Goal: Task Accomplishment & Management: Manage account settings

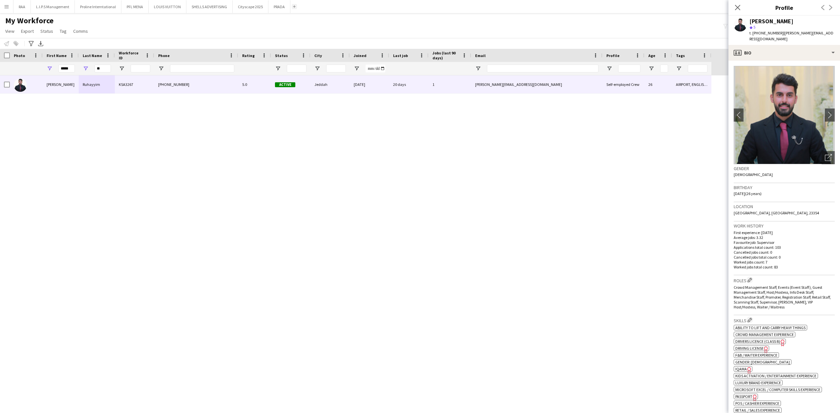
click at [292, 5] on button "Add" at bounding box center [294, 6] width 5 height 5
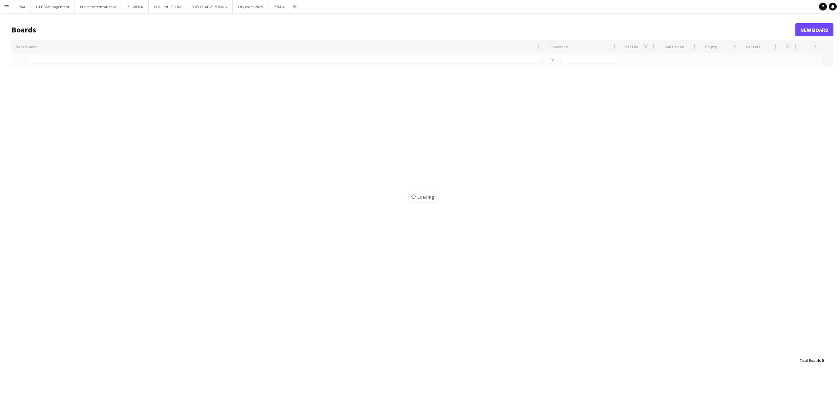
type input "*****"
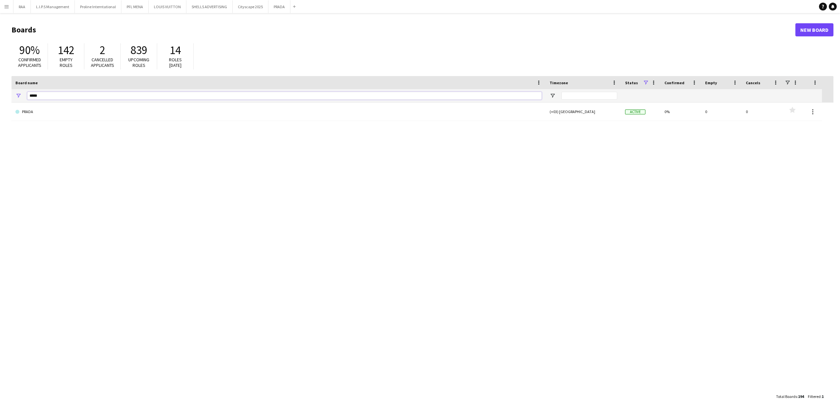
drag, startPoint x: 49, startPoint y: 97, endPoint x: 0, endPoint y: 108, distance: 50.4
click at [0, 107] on main "Boards New Board 90% Confirmed applicants 142 Empty roles 2 Cancelled applicant…" at bounding box center [420, 213] width 840 height 400
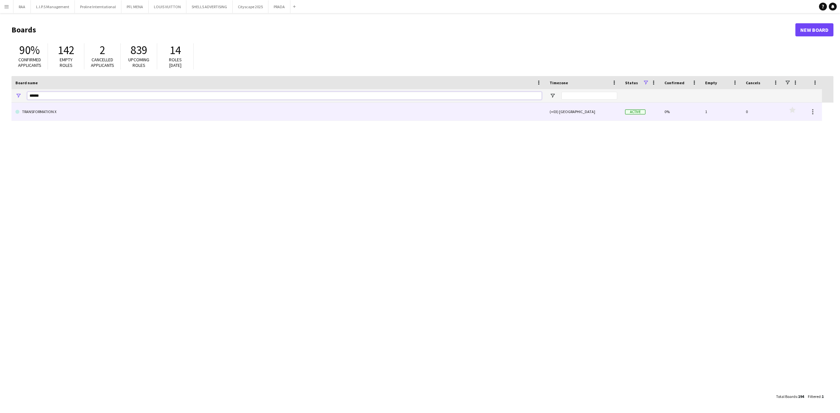
type input "******"
click at [28, 111] on link "TRANSFORMATION X" at bounding box center [278, 112] width 526 height 18
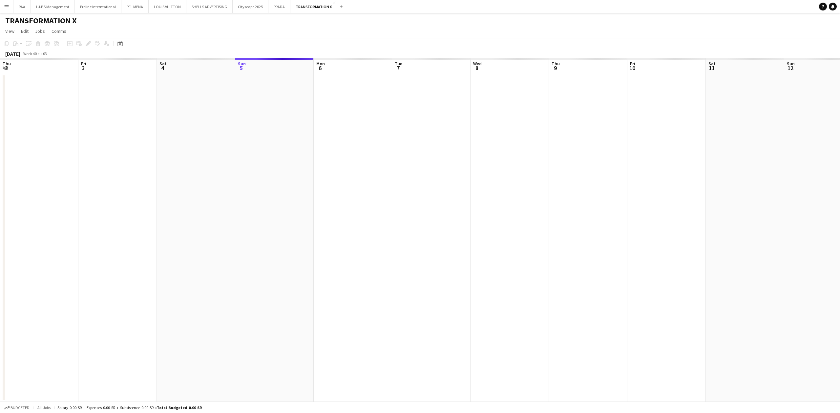
scroll to position [0, 157]
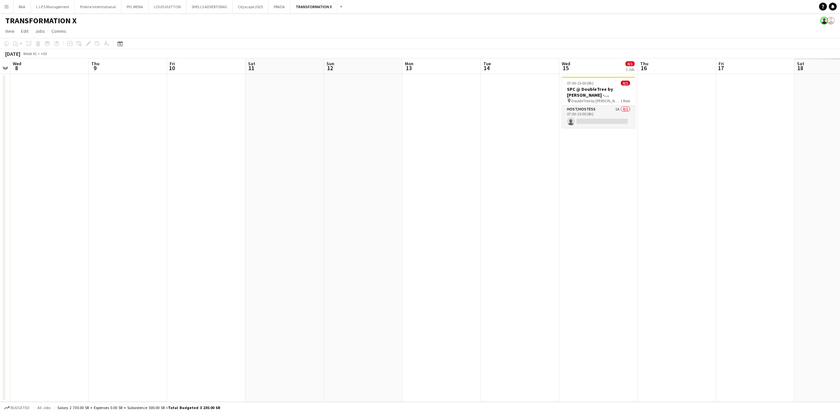
drag, startPoint x: 413, startPoint y: 139, endPoint x: 99, endPoint y: 171, distance: 315.8
click at [94, 172] on app-calendar-viewport "Sat 4 Sun 5 Mon 6 Tue 7 Wed 8 Thu 9 Fri 10 Sat 11 Sun 12 Mon 13 Tue 14 Wed 15 0…" at bounding box center [420, 230] width 840 height 344
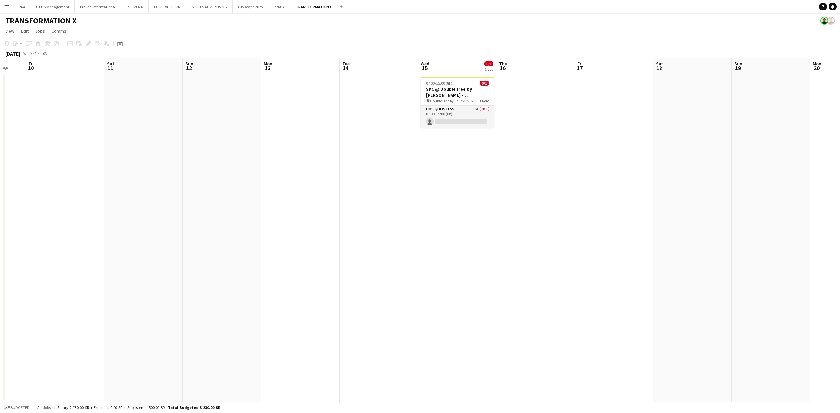
drag, startPoint x: 435, startPoint y: 147, endPoint x: 245, endPoint y: 166, distance: 190.5
click at [245, 166] on app-calendar-viewport "Mon 6 Tue 7 Wed 8 Thu 9 Fri 10 Sat 11 Sun 12 Mon 13 Tue 14 Wed 15 0/1 1 Job Thu…" at bounding box center [420, 230] width 840 height 344
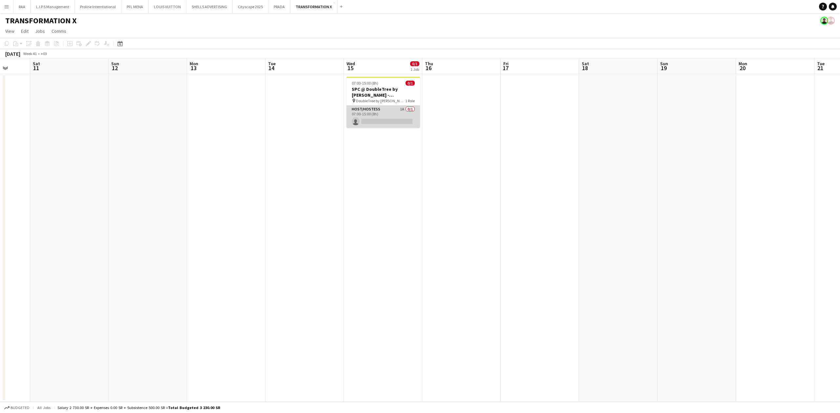
click at [374, 111] on app-card-role "Host/Hostess 1A 0/1 07:00-15:00 (8h) single-neutral-actions" at bounding box center [382, 117] width 73 height 22
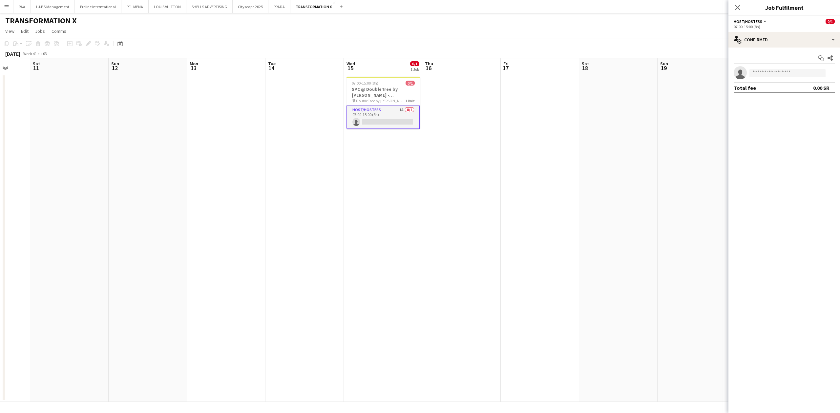
click at [786, 49] on div "Start chat Share single-neutral-actions Total fee 0.00 SR" at bounding box center [784, 73] width 112 height 51
click at [787, 46] on div "single-neutral-actions-check-2 Confirmed" at bounding box center [784, 40] width 112 height 16
click at [805, 145] on div "pen-write Job Details" at bounding box center [805, 146] width 65 height 13
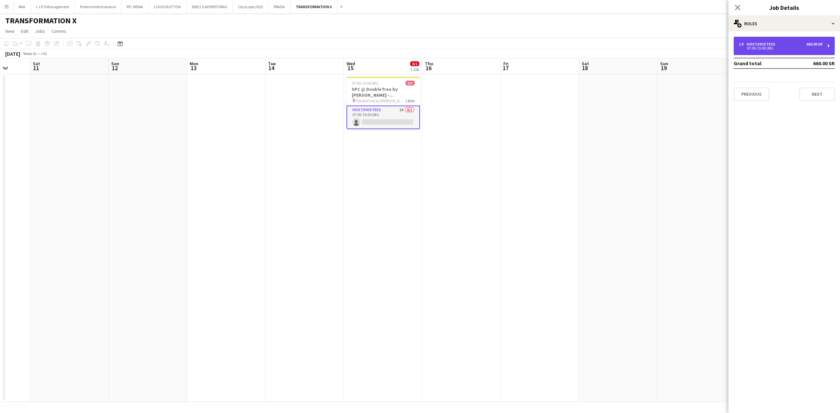
click at [774, 41] on div "1 x Host/Hostess 660.00 SR 07:00-15:00 (8h)" at bounding box center [783, 46] width 101 height 18
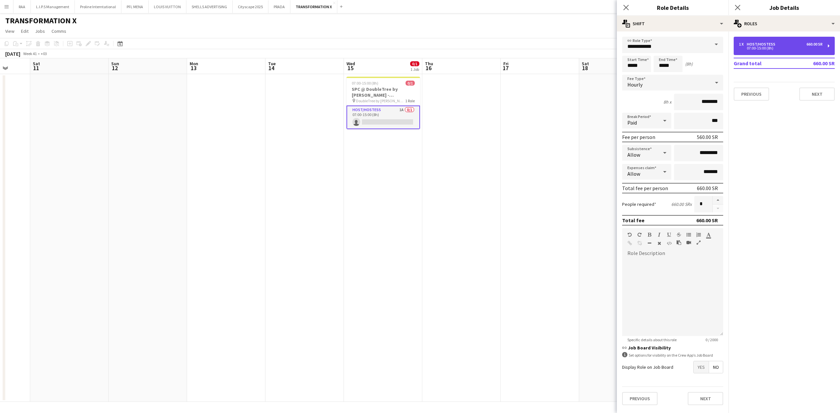
click at [785, 37] on div "1 x Host/Hostess 660.00 SR 07:00-15:00 (8h)" at bounding box center [783, 46] width 101 height 18
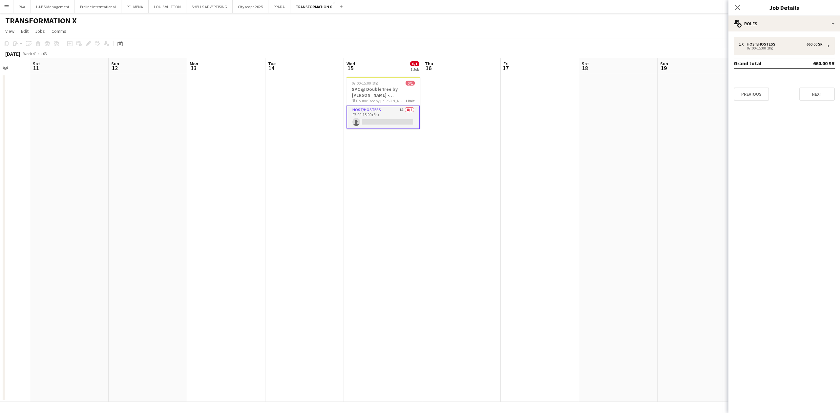
click at [367, 125] on app-card-role "Host/Hostess 1A 0/1 07:00-15:00 (8h) single-neutral-actions" at bounding box center [382, 118] width 73 height 24
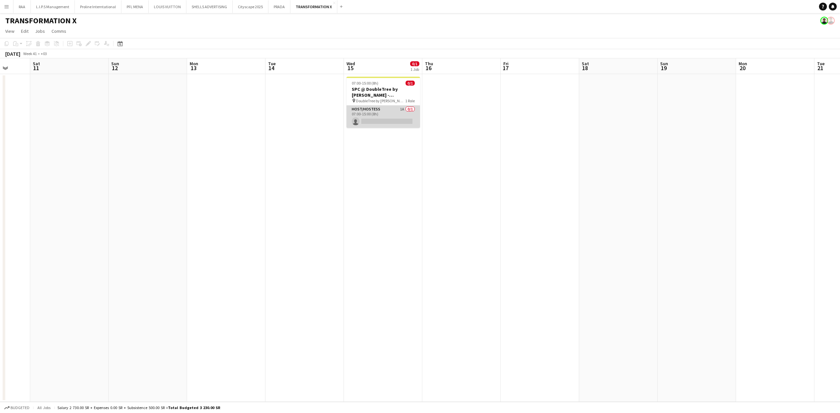
click at [407, 116] on app-card-role "Host/Hostess 1A 0/1 07:00-15:00 (8h) single-neutral-actions" at bounding box center [382, 117] width 73 height 22
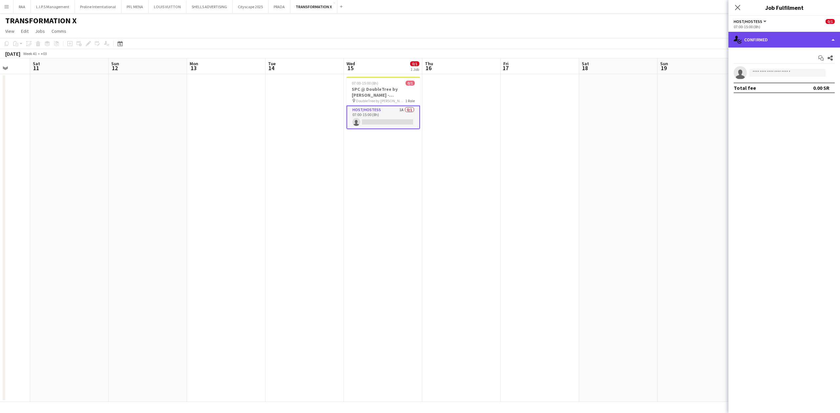
click at [755, 41] on div "single-neutral-actions-check-2 Confirmed" at bounding box center [784, 40] width 112 height 16
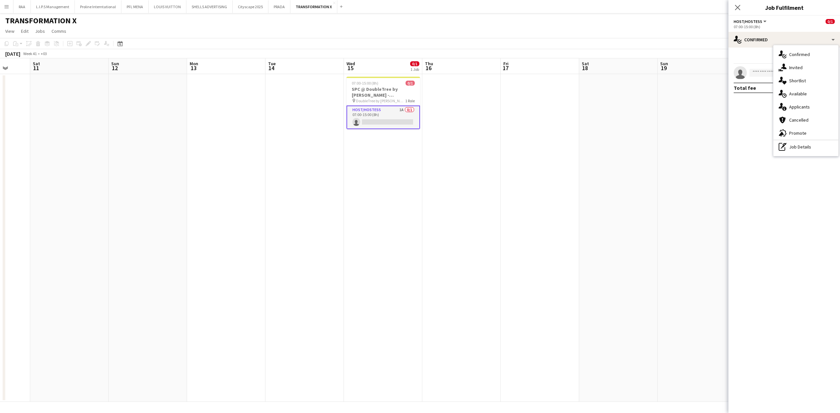
click at [802, 106] on span "Applicants" at bounding box center [799, 107] width 21 height 6
click at [770, 82] on div "Eyad Shiref" at bounding box center [769, 82] width 40 height 6
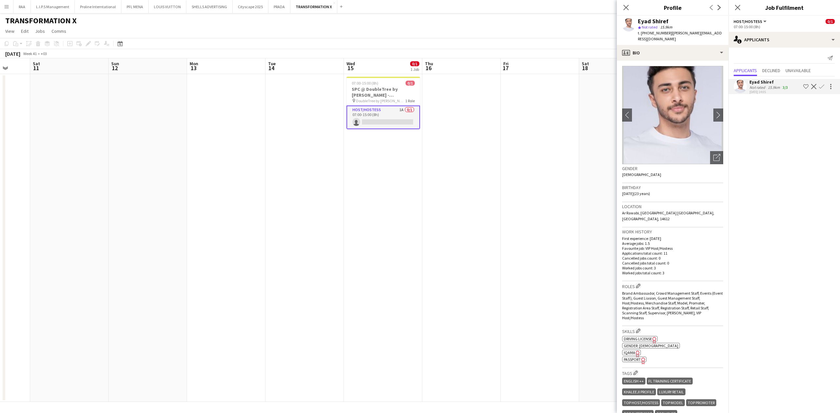
click at [770, 82] on div "Eyad Shiref" at bounding box center [769, 82] width 40 height 6
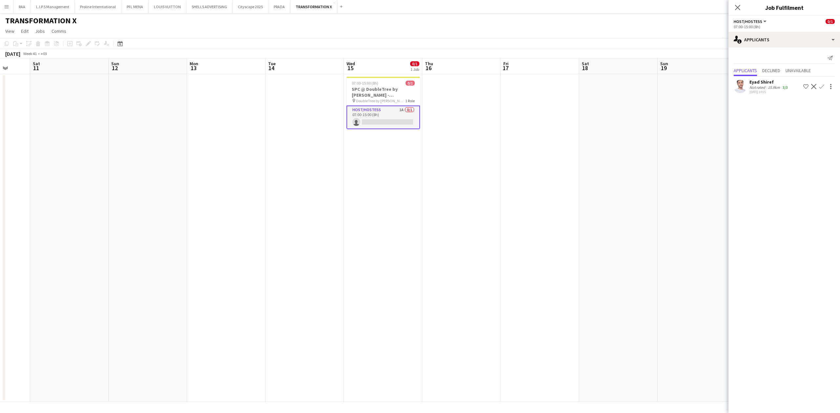
click at [372, 121] on app-card-role "Host/Hostess 1A 0/1 07:00-15:00 (8h) single-neutral-actions" at bounding box center [382, 118] width 73 height 24
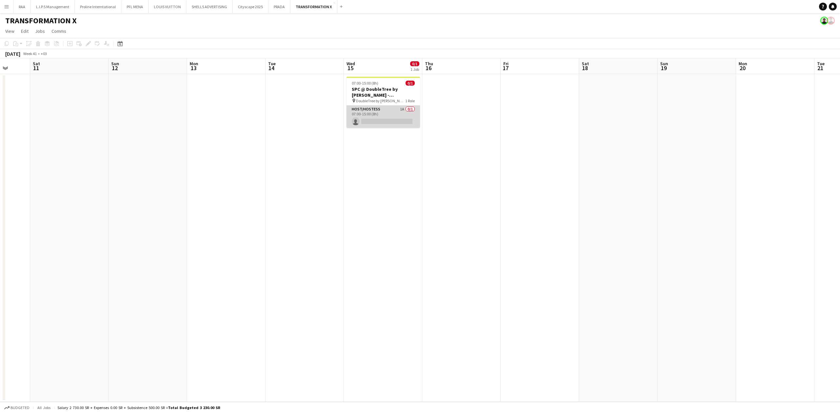
click at [372, 121] on app-card-role "Host/Hostess 1A 0/1 07:00-15:00 (8h) single-neutral-actions" at bounding box center [382, 117] width 73 height 22
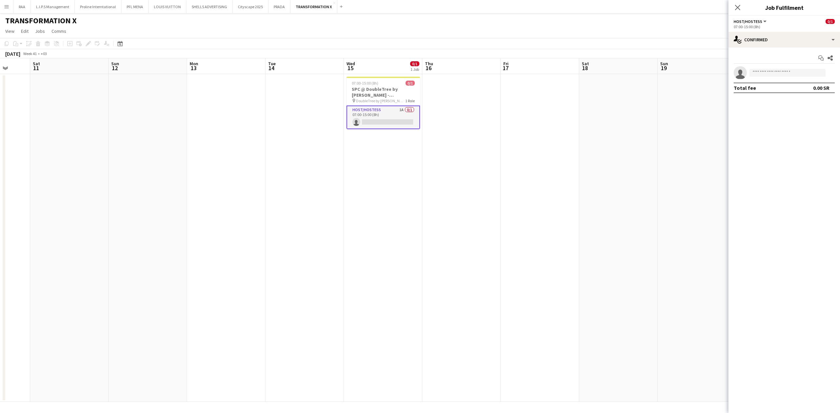
click at [772, 48] on div "Start chat Share single-neutral-actions Total fee 0.00 SR" at bounding box center [784, 73] width 112 height 51
click at [783, 42] on div "single-neutral-actions-check-2 Confirmed" at bounding box center [784, 40] width 112 height 16
click at [797, 132] on span "Promote" at bounding box center [797, 133] width 17 height 6
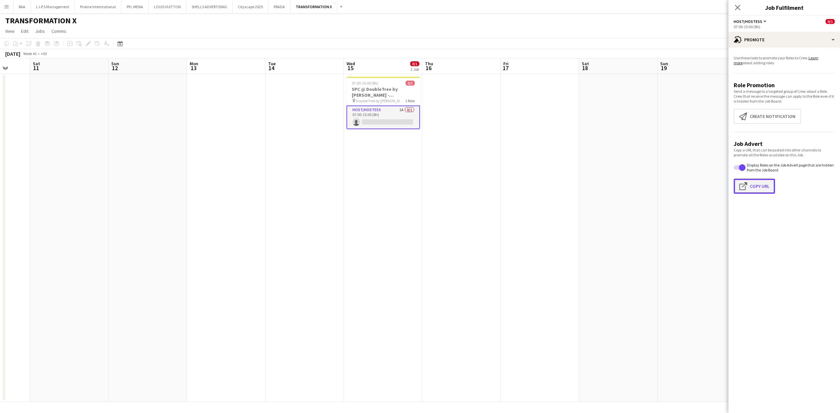
click at [766, 182] on button "Click to copy URL Copy Url" at bounding box center [753, 186] width 41 height 15
type textarea "**********"
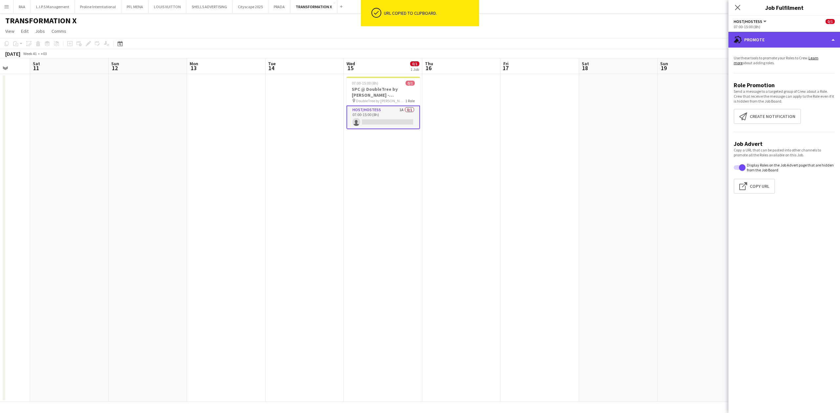
click at [777, 39] on div "advertising-megaphone Promote" at bounding box center [784, 40] width 112 height 16
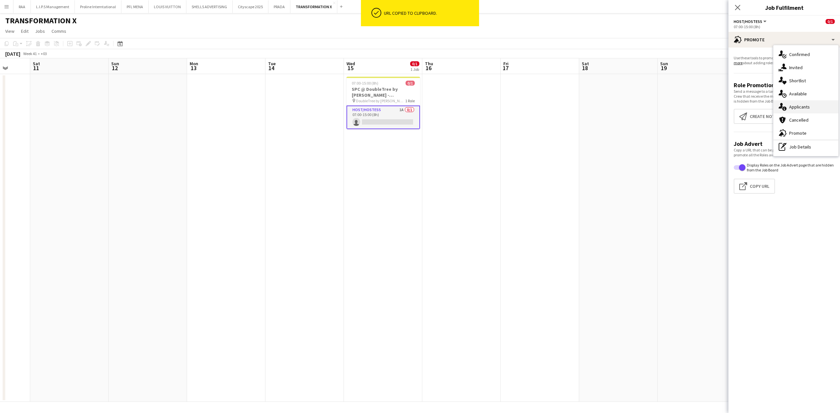
click at [798, 108] on span "Applicants" at bounding box center [799, 107] width 21 height 6
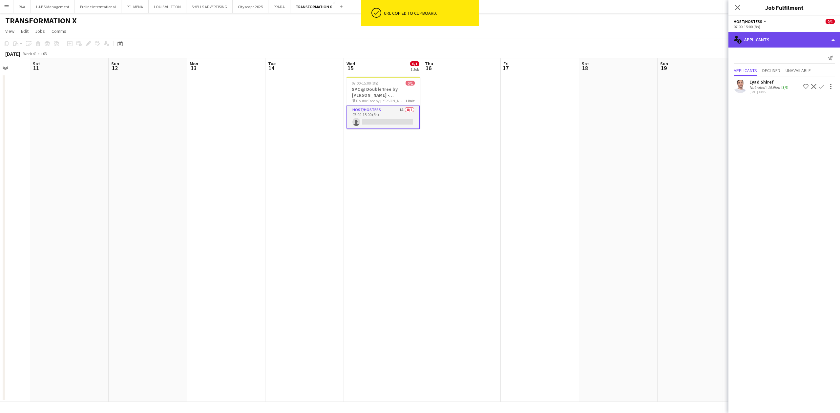
click at [788, 45] on div "single-neutral-actions-information Applicants" at bounding box center [784, 40] width 112 height 16
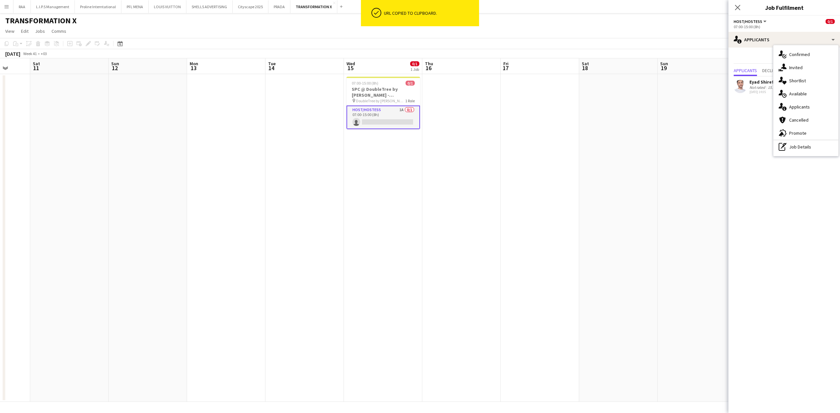
click at [801, 98] on div "single-neutral-actions-upload Available" at bounding box center [805, 93] width 65 height 13
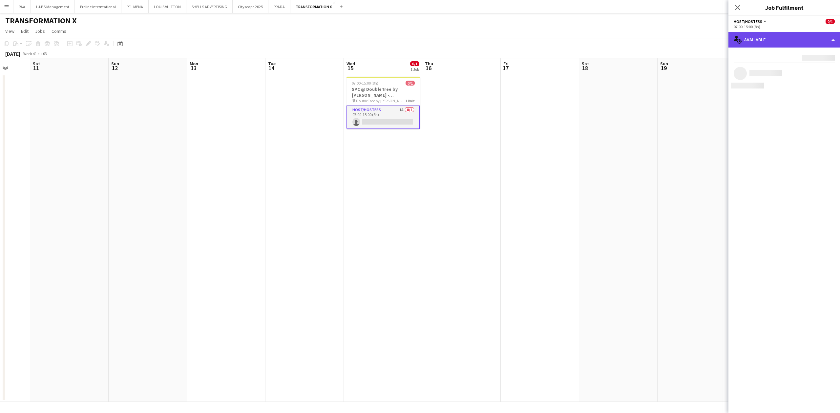
click at [795, 46] on div "single-neutral-actions-upload Available" at bounding box center [784, 40] width 112 height 16
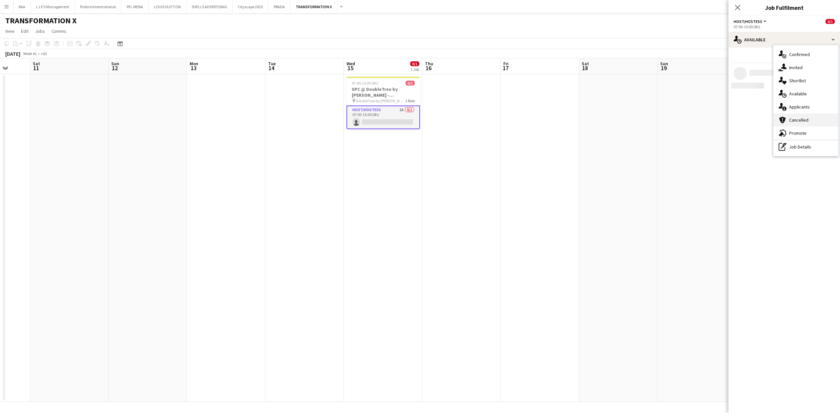
click at [806, 121] on span "Cancelled" at bounding box center [798, 120] width 19 height 6
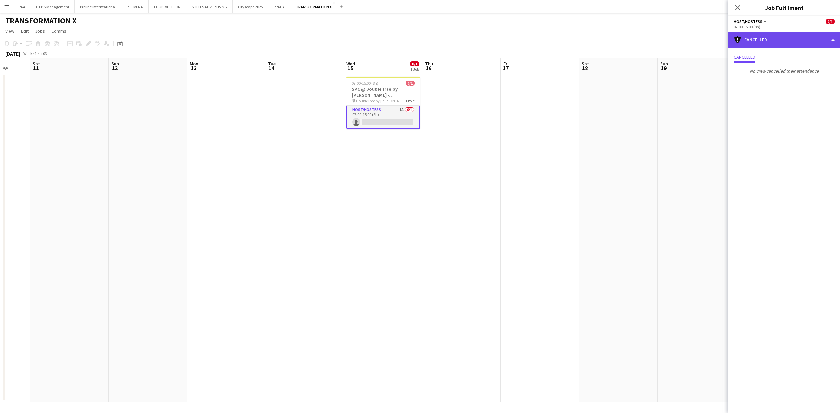
click at [787, 45] on div "cancellation Cancelled" at bounding box center [784, 40] width 112 height 16
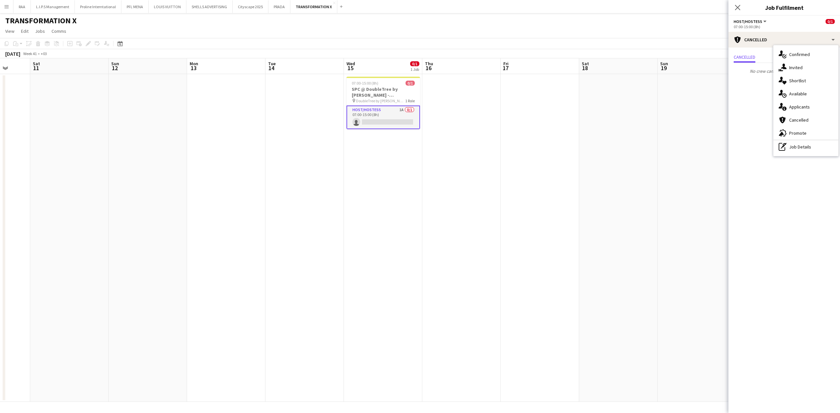
click at [801, 144] on div "pen-write Job Details" at bounding box center [805, 146] width 65 height 13
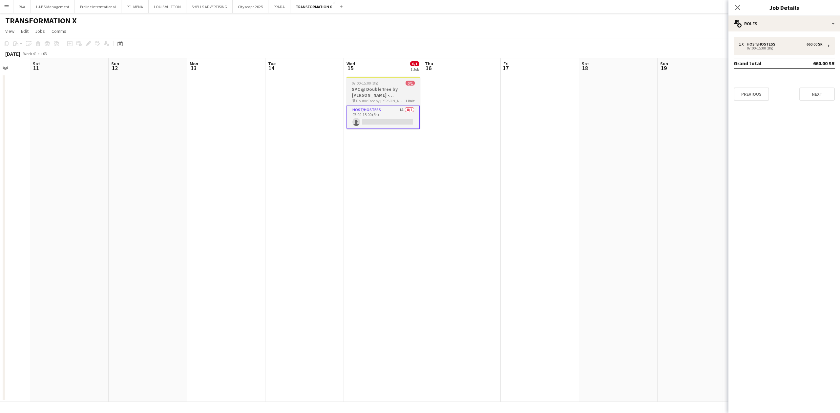
click at [390, 102] on span "DoubleTree by [PERSON_NAME][GEOGRAPHIC_DATA]" at bounding box center [380, 100] width 49 height 5
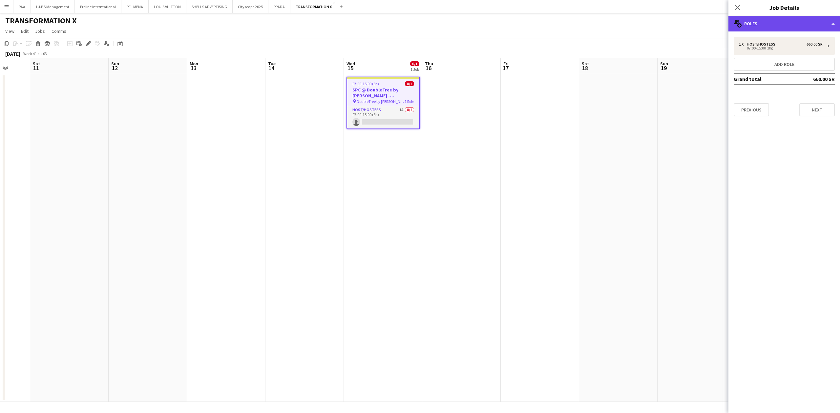
click at [783, 28] on div "multiple-users-add Roles" at bounding box center [784, 24] width 112 height 16
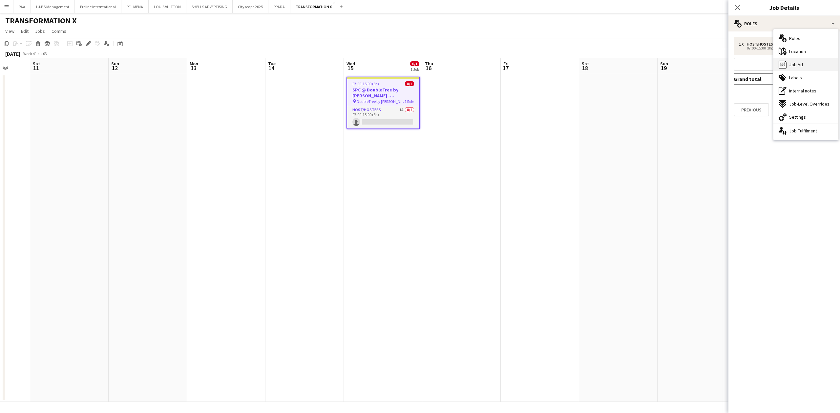
click at [807, 64] on div "ads-window Job Ad" at bounding box center [805, 64] width 65 height 13
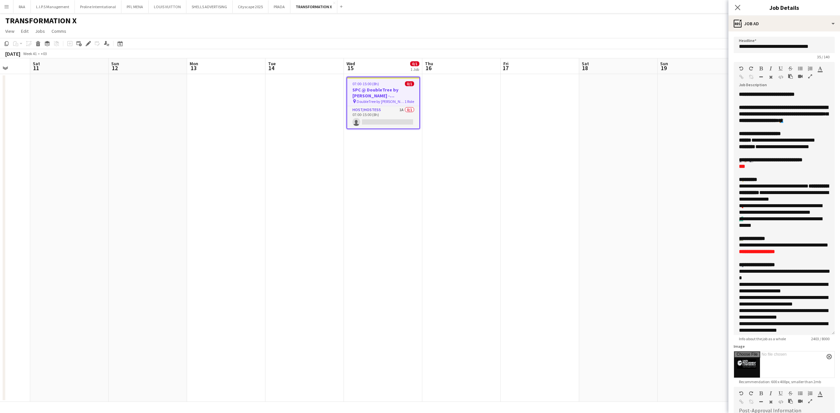
drag, startPoint x: 831, startPoint y: 129, endPoint x: 808, endPoint y: 309, distance: 181.9
click at [811, 331] on div "**********" at bounding box center [783, 213] width 101 height 244
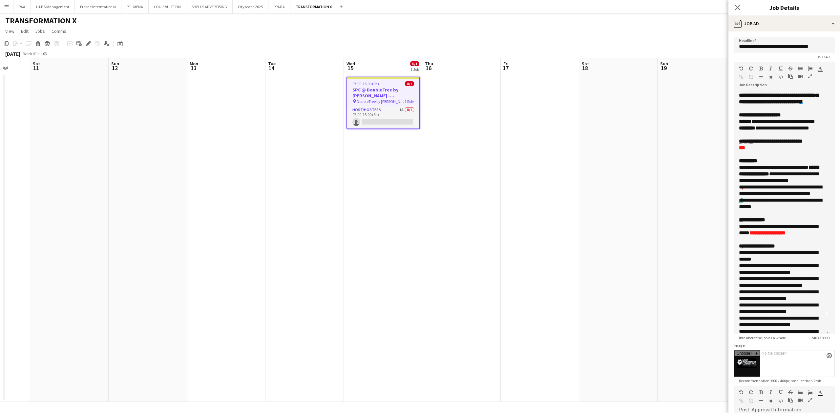
scroll to position [0, 0]
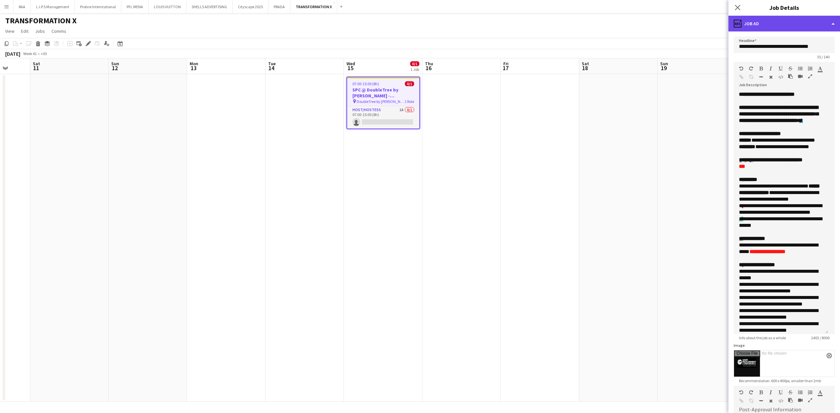
click at [780, 31] on div "ads-window Job Ad" at bounding box center [784, 24] width 112 height 16
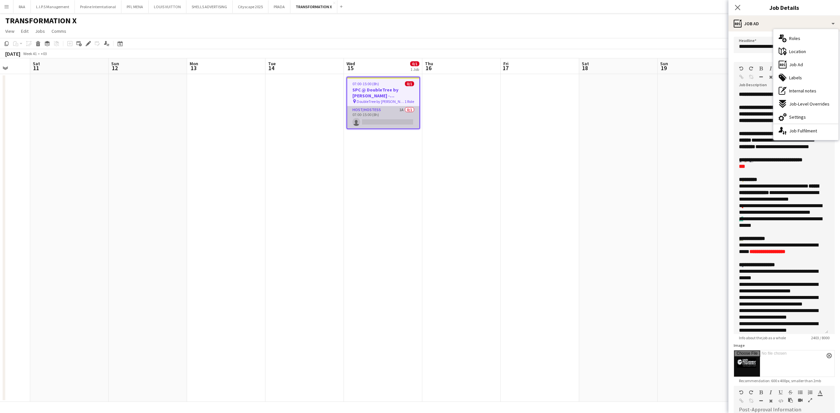
click at [414, 120] on app-card-role "Host/Hostess 1A 0/1 07:00-15:00 (8h) single-neutral-actions" at bounding box center [383, 117] width 72 height 22
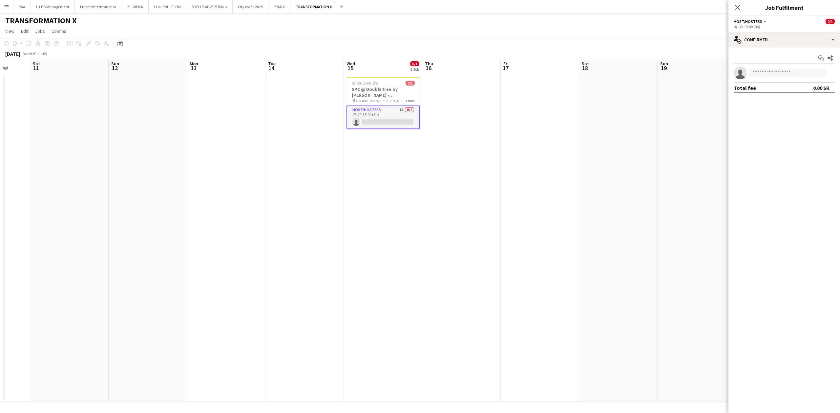
click at [414, 120] on app-card-role "Host/Hostess 1A 0/1 07:00-15:00 (8h) single-neutral-actions" at bounding box center [382, 118] width 73 height 24
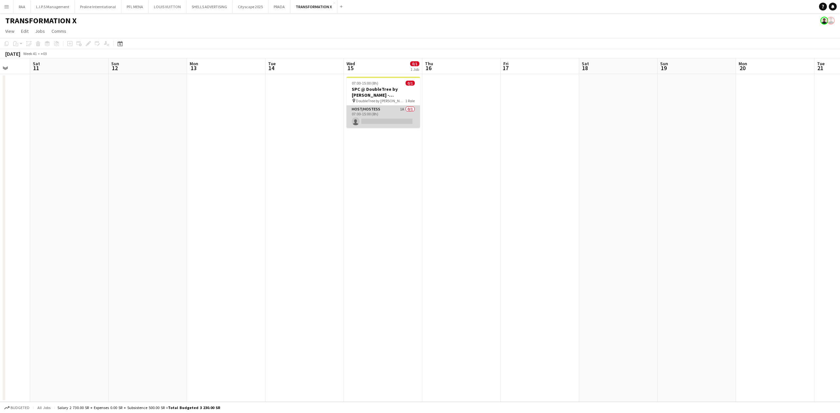
click at [414, 120] on app-card-role "Host/Hostess 1A 0/1 07:00-15:00 (8h) single-neutral-actions" at bounding box center [382, 117] width 73 height 22
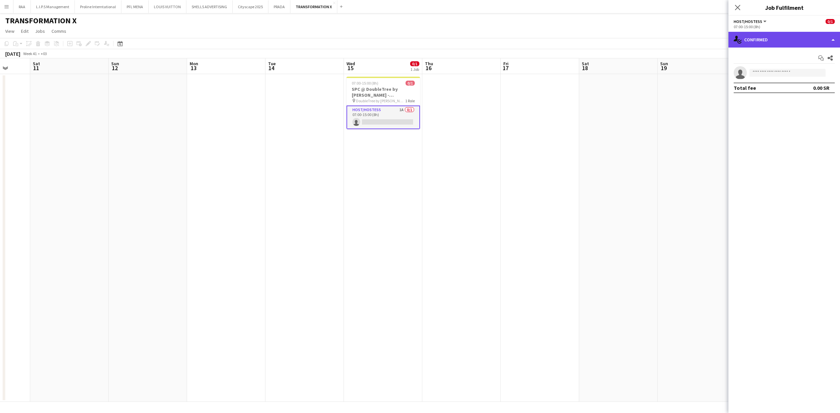
click at [740, 42] on icon "single-neutral-actions-check-2" at bounding box center [737, 40] width 8 height 8
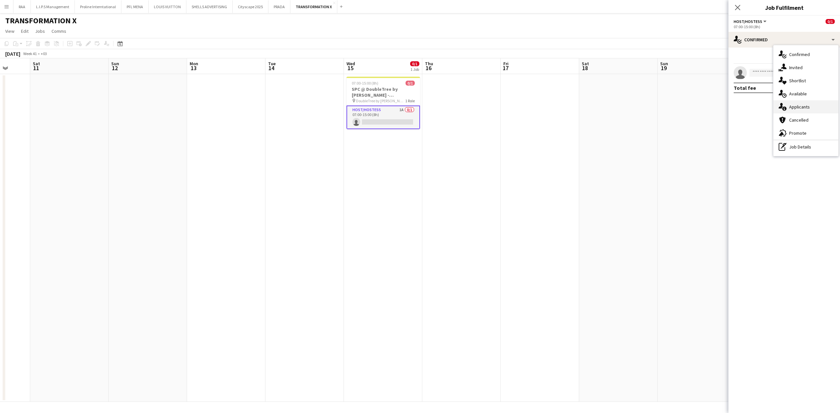
click at [799, 103] on div "single-neutral-actions-information Applicants" at bounding box center [805, 106] width 65 height 13
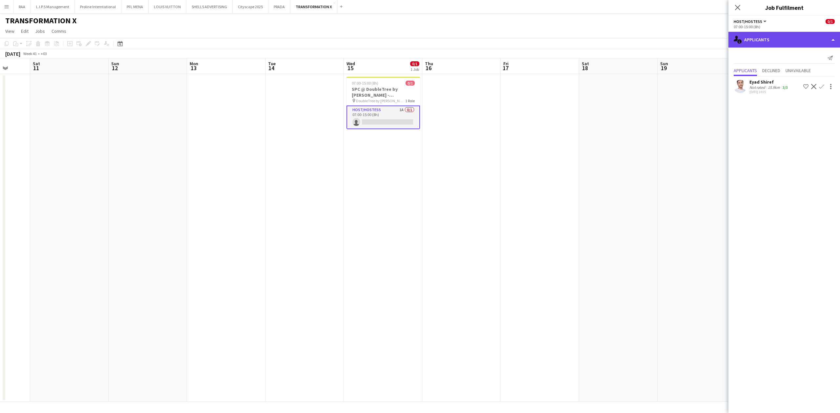
click at [781, 35] on div "single-neutral-actions-information Applicants" at bounding box center [784, 40] width 112 height 16
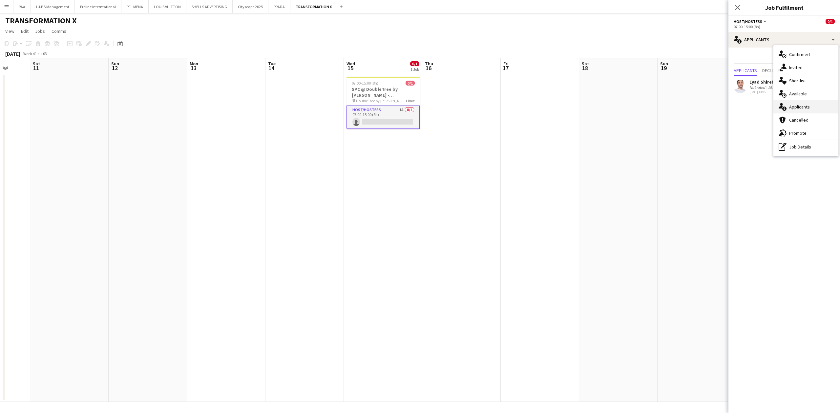
click at [796, 108] on span "Applicants" at bounding box center [799, 107] width 21 height 6
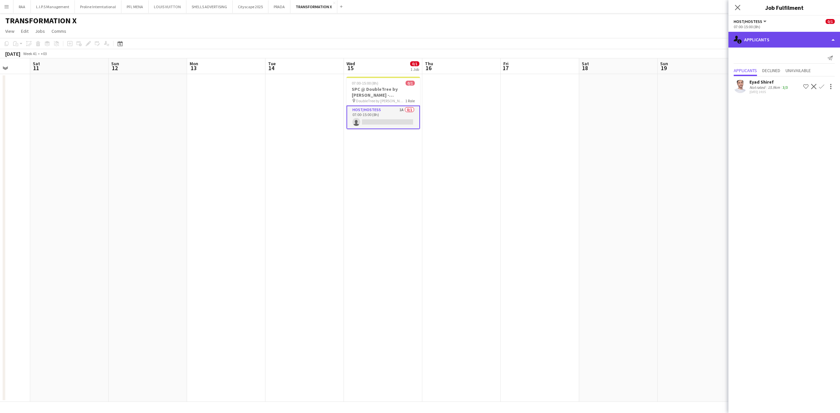
click at [782, 45] on div "single-neutral-actions-information Applicants" at bounding box center [784, 40] width 112 height 16
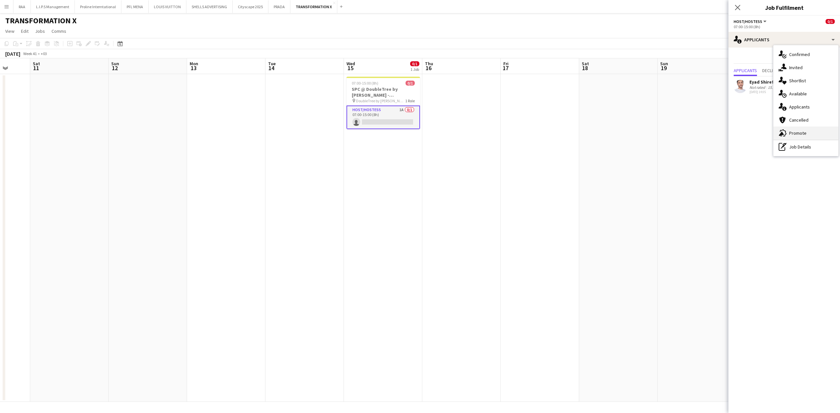
click at [802, 134] on span "Promote" at bounding box center [797, 133] width 17 height 6
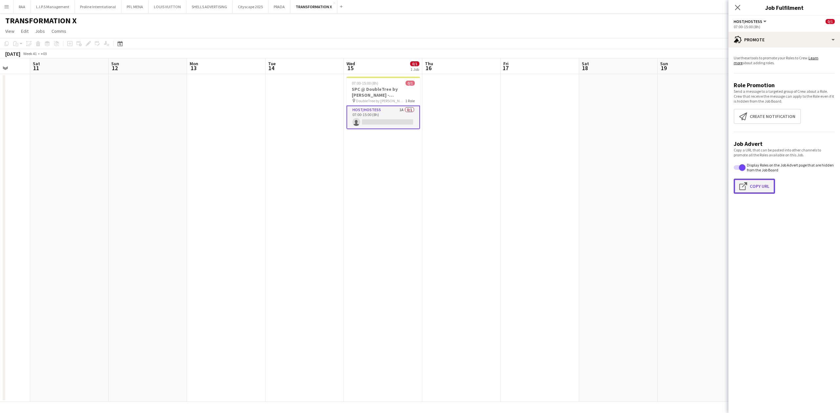
click at [767, 188] on button "Click to copy URL Copy Url" at bounding box center [753, 186] width 41 height 15
click at [759, 181] on button "Click to copy URL Copy Url" at bounding box center [753, 186] width 41 height 15
click at [745, 187] on app-icon "Click to copy URL" at bounding box center [744, 186] width 10 height 8
click at [390, 121] on app-card-role "Host/Hostess 2A 0/1 07:00-15:00 (8h) single-neutral-actions" at bounding box center [382, 118] width 73 height 24
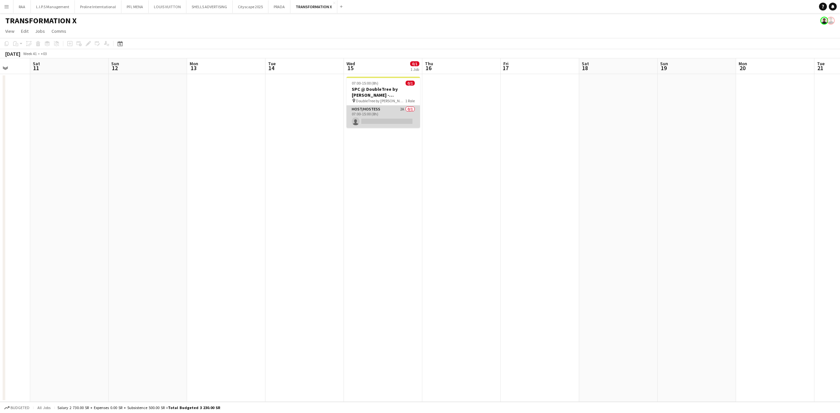
click at [390, 121] on app-card-role "Host/Hostess 2A 0/1 07:00-15:00 (8h) single-neutral-actions" at bounding box center [382, 117] width 73 height 22
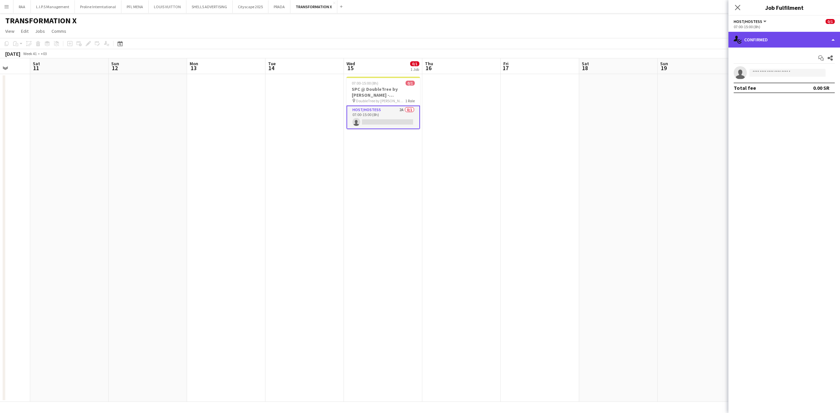
click at [822, 44] on div "single-neutral-actions-check-2 Confirmed" at bounding box center [784, 40] width 112 height 16
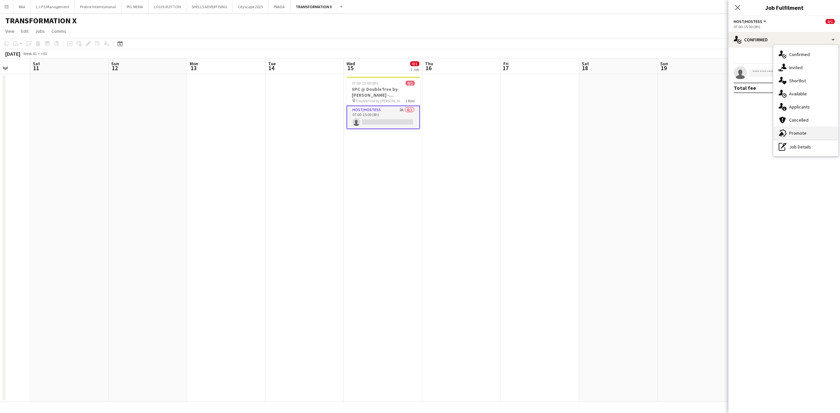
click at [796, 137] on div "advertising-megaphone Promote" at bounding box center [805, 133] width 65 height 13
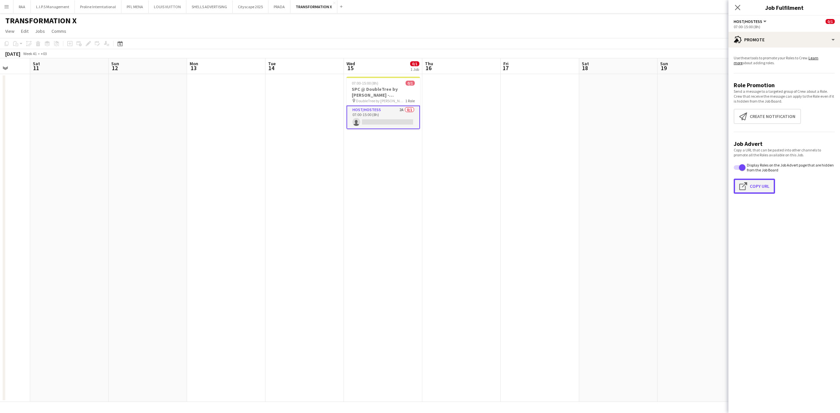
click at [769, 184] on button "Click to copy URL Copy Url" at bounding box center [753, 186] width 41 height 15
click at [397, 123] on app-card-role "Host/Hostess 3A 0/1 07:00-15:00 (8h) single-neutral-actions" at bounding box center [382, 118] width 73 height 24
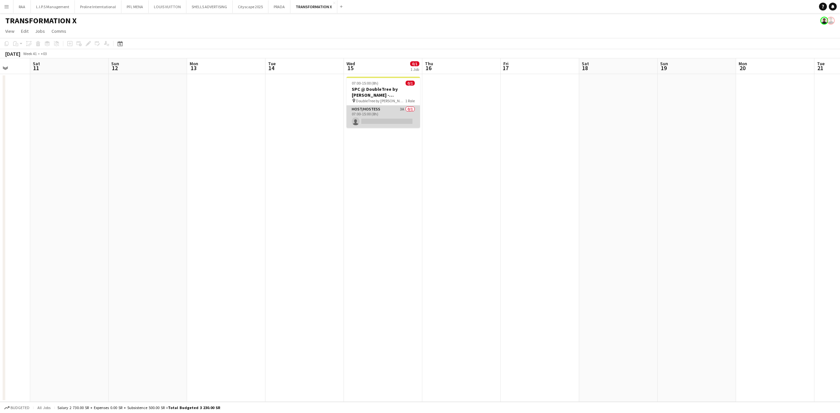
click at [370, 114] on app-card-role "Host/Hostess 3A 0/1 07:00-15:00 (8h) single-neutral-actions" at bounding box center [382, 117] width 73 height 22
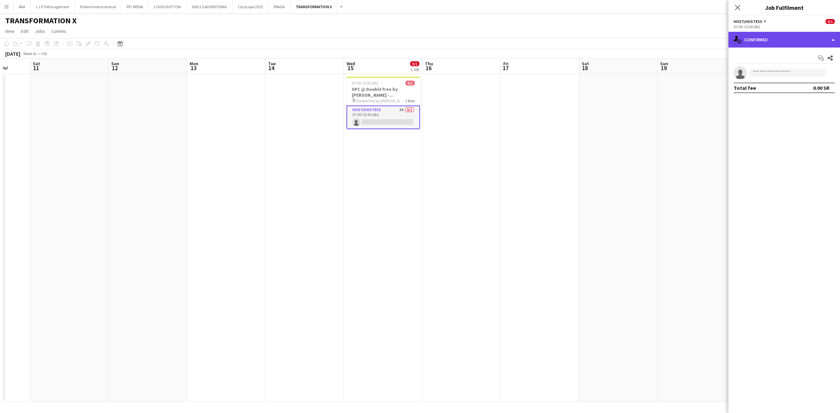
click at [759, 41] on div "single-neutral-actions-check-2 Confirmed" at bounding box center [784, 40] width 112 height 16
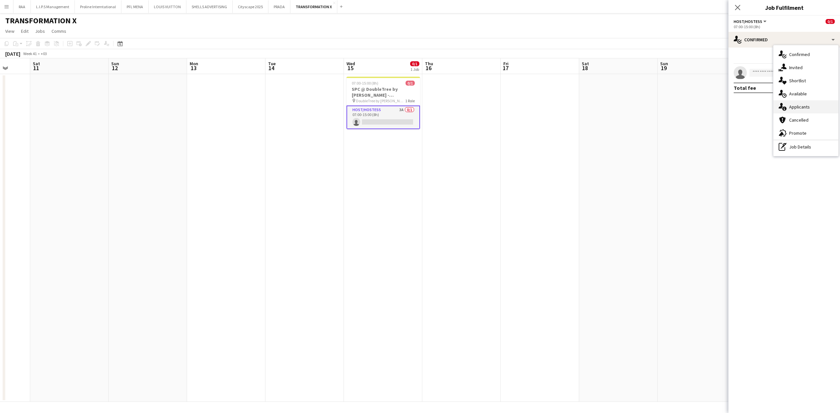
click at [799, 105] on span "Applicants" at bounding box center [799, 107] width 21 height 6
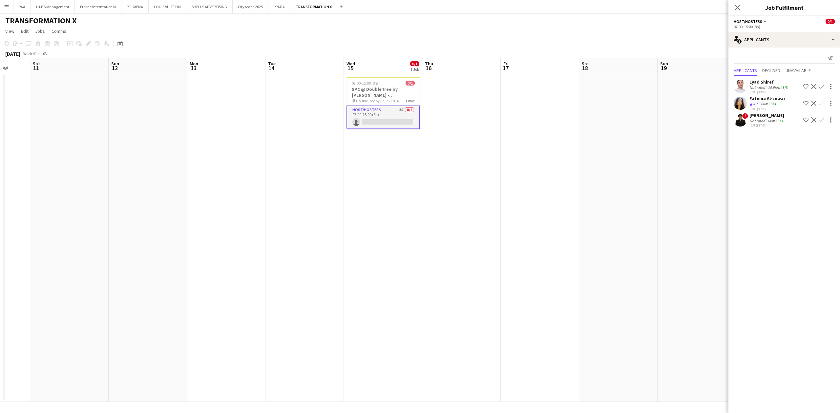
click at [764, 105] on div "6km" at bounding box center [764, 104] width 10 height 6
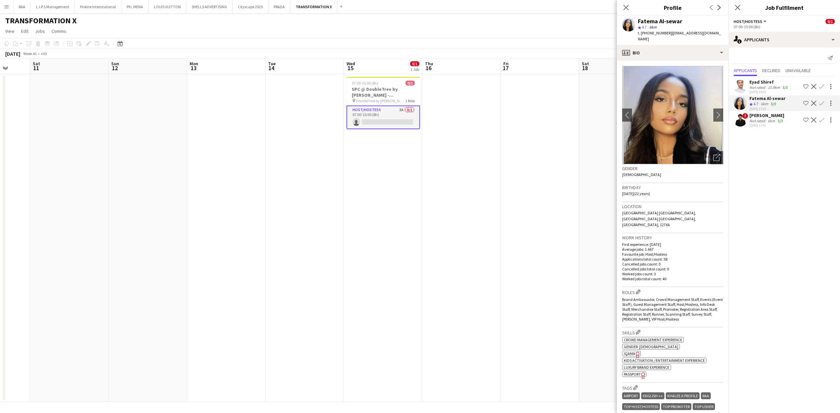
drag, startPoint x: 772, startPoint y: 119, endPoint x: 772, endPoint y: 115, distance: 3.9
click at [772, 118] on div "6km" at bounding box center [771, 120] width 10 height 5
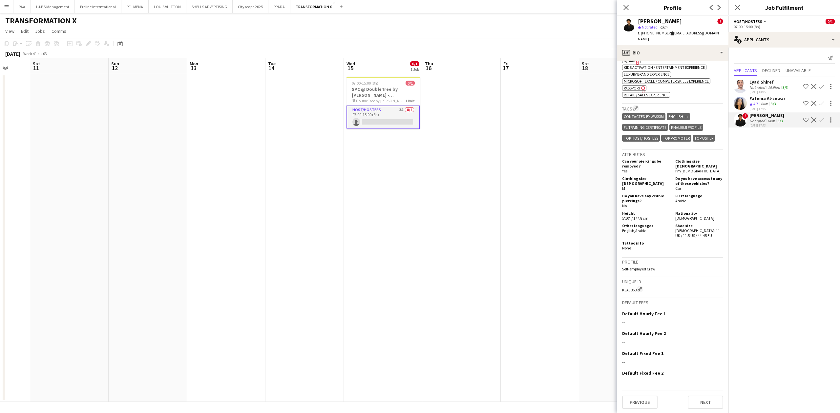
scroll to position [85, 0]
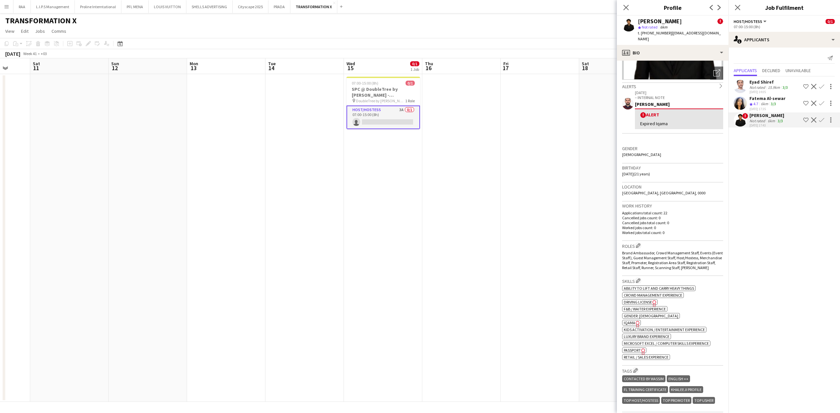
click at [749, 189] on mat-expansion-panel "users2 Applicants Send notification Applicants Declined Unavailable [PERSON_NAM…" at bounding box center [784, 231] width 112 height 366
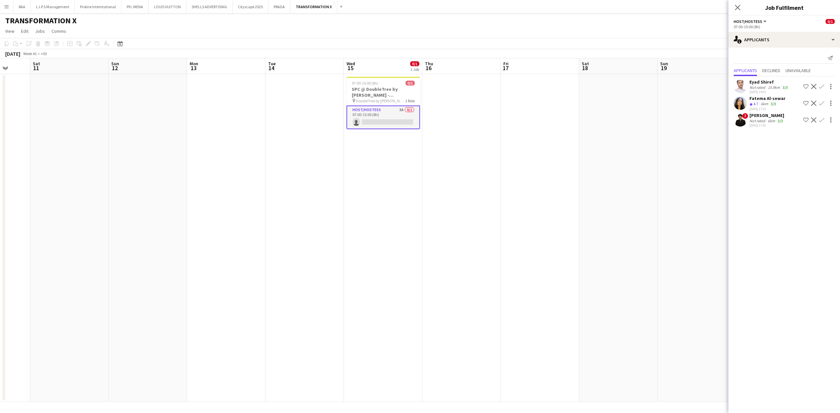
click at [761, 122] on div "Not rated" at bounding box center [757, 120] width 17 height 5
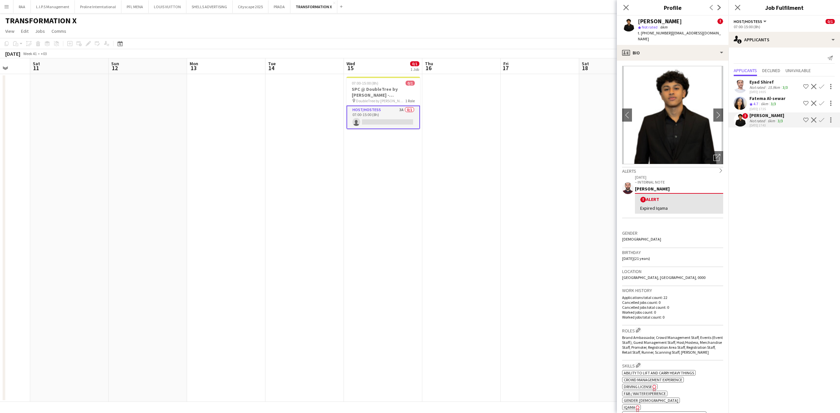
click at [762, 104] on div "6km" at bounding box center [764, 104] width 10 height 6
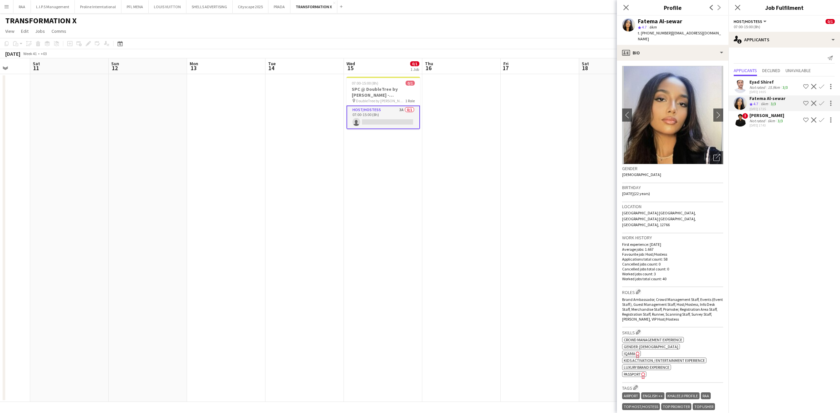
click at [762, 92] on div "[DATE] 14:05" at bounding box center [769, 92] width 40 height 4
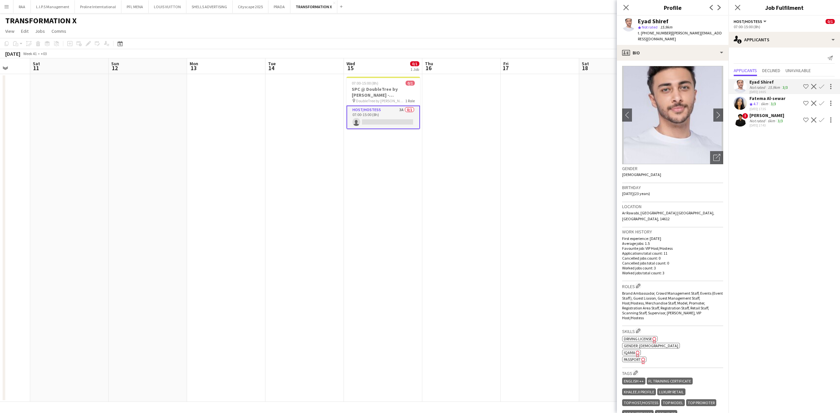
click at [758, 110] on div "[DATE] 17:35" at bounding box center [767, 109] width 36 height 4
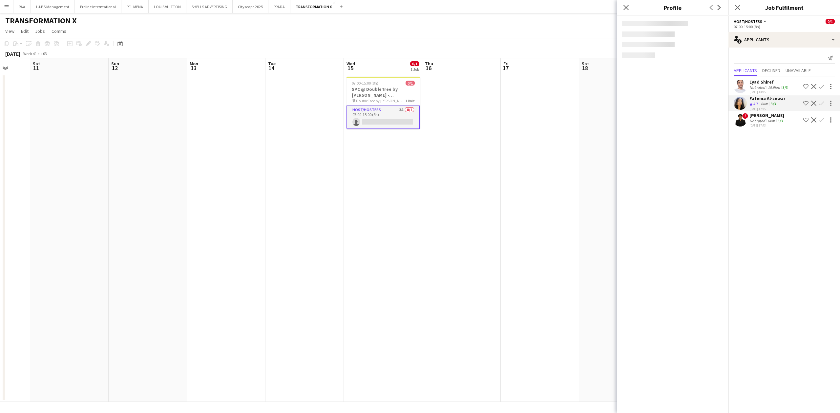
click at [759, 124] on div "[DATE] 17:43" at bounding box center [766, 125] width 35 height 4
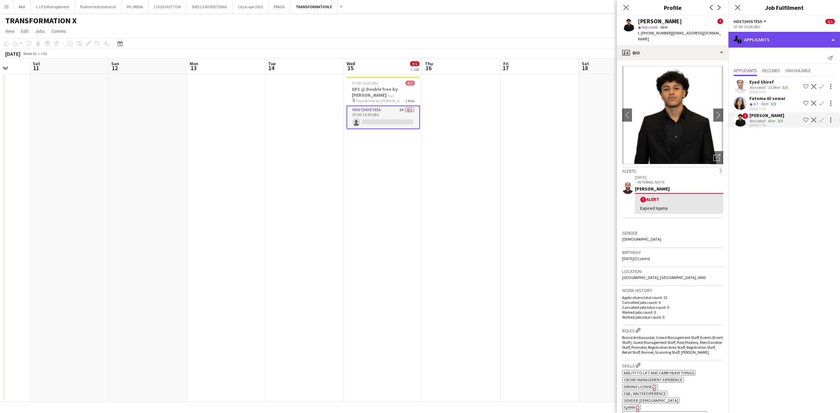
drag, startPoint x: 767, startPoint y: 42, endPoint x: 771, endPoint y: 46, distance: 5.8
click at [767, 42] on div "single-neutral-actions-information Applicants" at bounding box center [784, 40] width 112 height 16
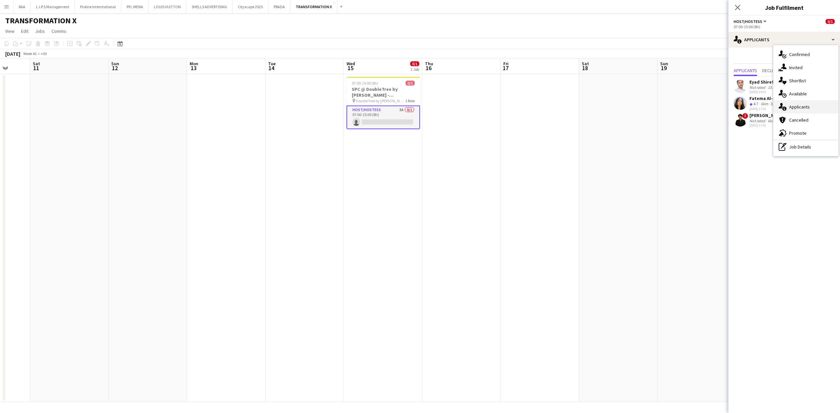
click at [806, 107] on span "Applicants" at bounding box center [799, 107] width 21 height 6
click at [571, 131] on app-date-cell at bounding box center [540, 238] width 78 height 328
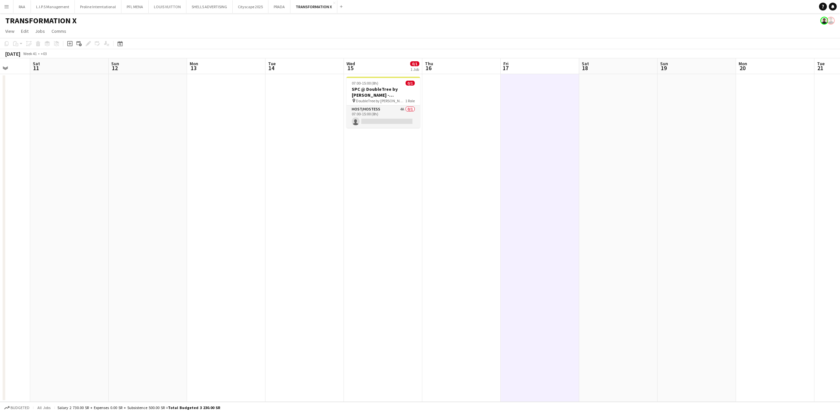
drag, startPoint x: 386, startPoint y: 115, endPoint x: 472, endPoint y: 85, distance: 90.2
click at [387, 115] on app-card-role "Host/Hostess 4A 0/1 07:00-15:00 (8h) single-neutral-actions" at bounding box center [382, 117] width 73 height 22
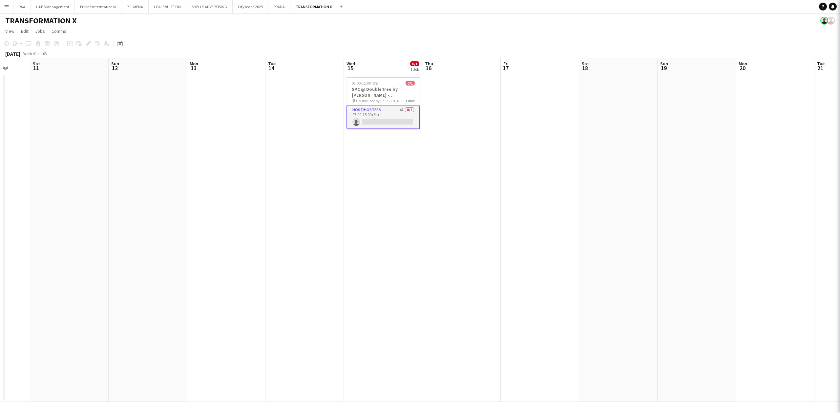
scroll to position [0, 283]
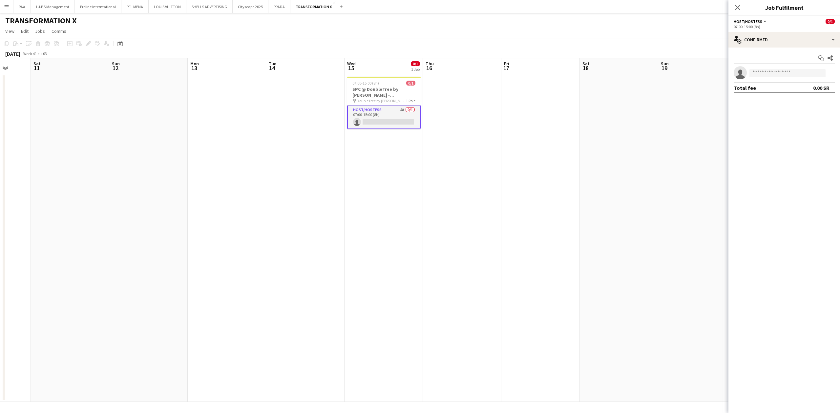
click at [767, 29] on div "07:00-15:00 (8h)" at bounding box center [783, 26] width 101 height 5
click at [768, 43] on div "single-neutral-actions-check-2 Confirmed" at bounding box center [784, 40] width 112 height 16
click at [800, 104] on span "Applicants" at bounding box center [799, 107] width 21 height 6
click at [803, 137] on app-icon "Shortlist crew" at bounding box center [805, 136] width 5 height 5
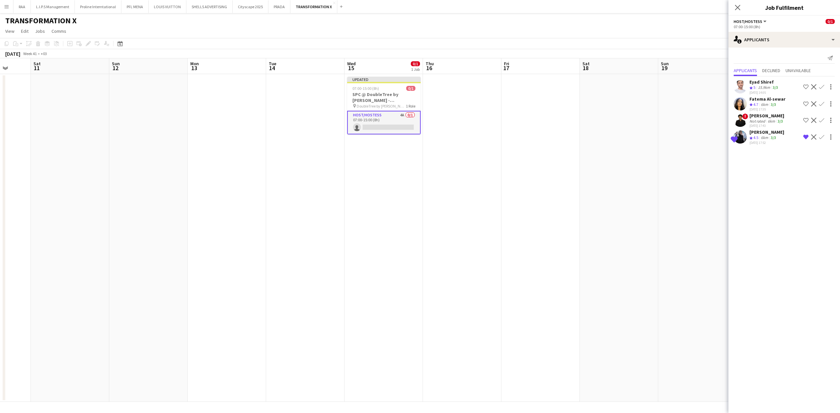
click at [805, 120] on app-icon "Shortlist crew" at bounding box center [805, 120] width 5 height 5
click at [805, 105] on app-icon "Shortlist crew" at bounding box center [805, 103] width 5 height 5
click at [803, 87] on app-icon "Shortlist crew" at bounding box center [805, 86] width 5 height 5
click at [707, 136] on app-date-cell at bounding box center [697, 238] width 78 height 328
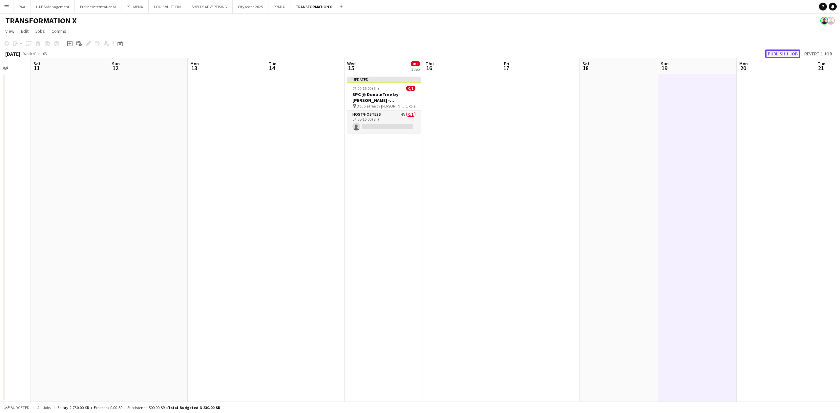
click at [781, 52] on button "Publish 1 job" at bounding box center [782, 54] width 35 height 9
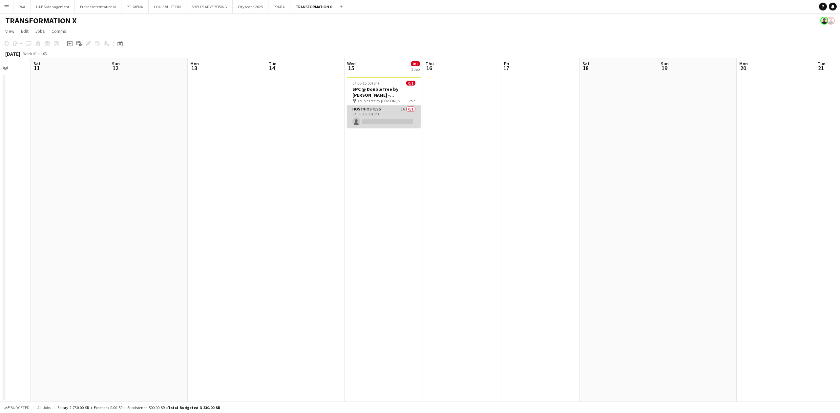
click at [389, 108] on app-card-role "Host/Hostess 5A 0/1 07:00-15:00 (8h) single-neutral-actions" at bounding box center [383, 117] width 73 height 22
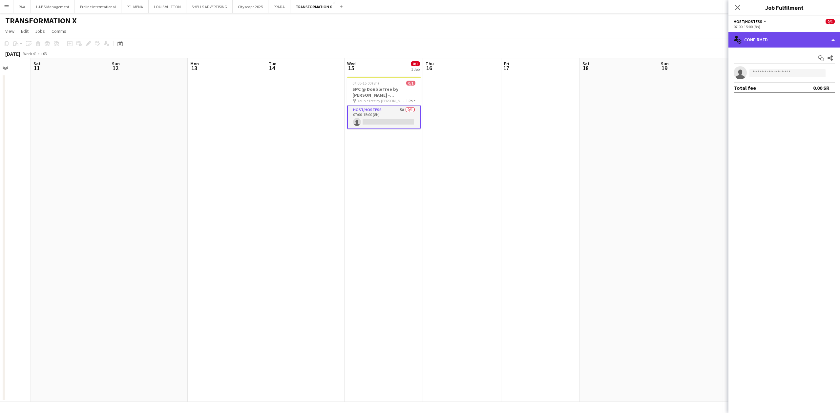
click at [773, 37] on div "single-neutral-actions-check-2 Confirmed" at bounding box center [784, 40] width 112 height 16
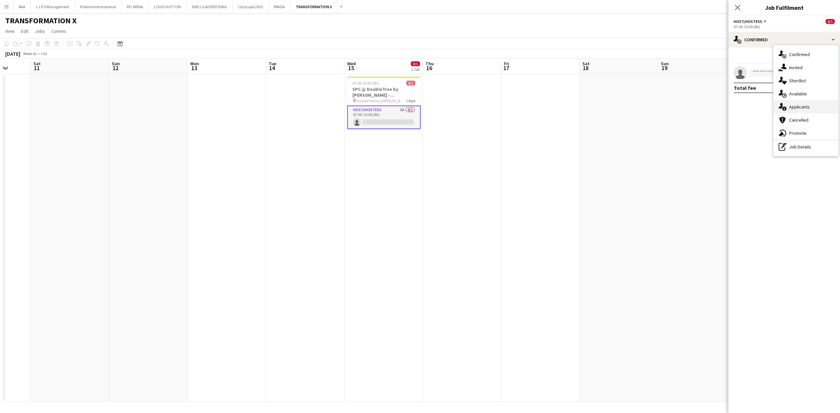
click at [806, 105] on span "Applicants" at bounding box center [799, 107] width 21 height 6
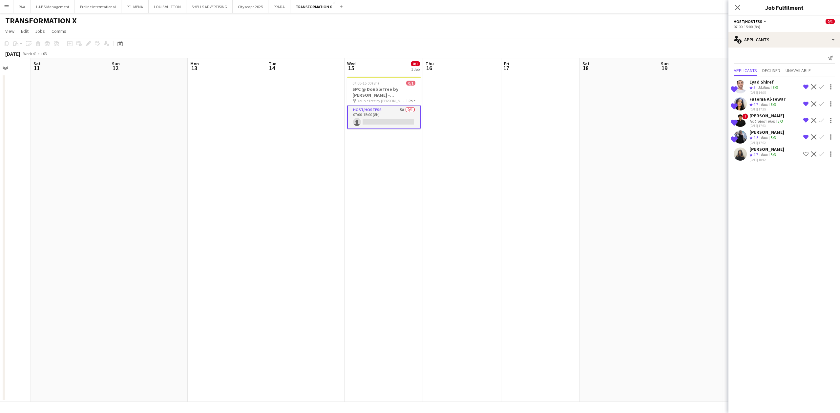
click at [803, 155] on app-icon "Shortlist crew" at bounding box center [805, 154] width 5 height 5
click at [651, 153] on app-date-cell at bounding box center [619, 238] width 78 height 328
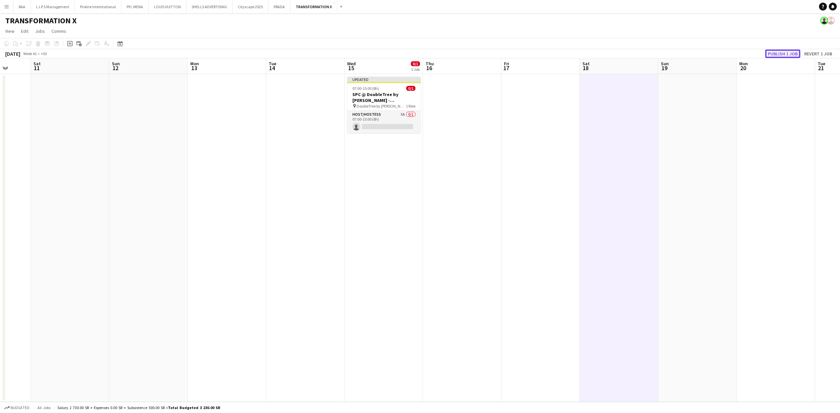
click at [789, 54] on button "Publish 1 job" at bounding box center [782, 54] width 35 height 9
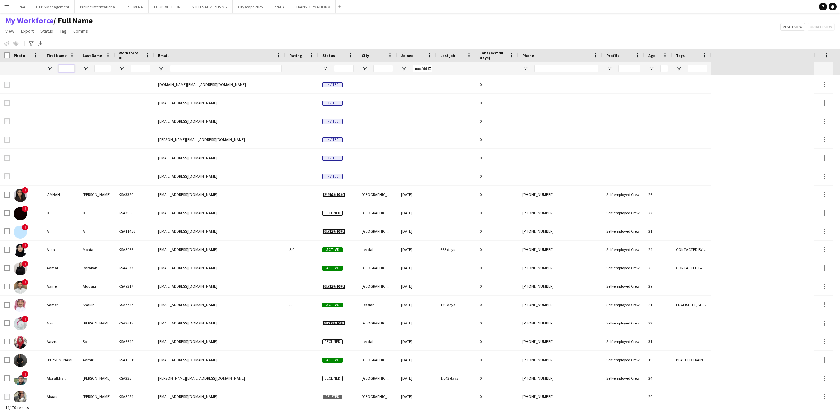
click at [73, 66] on input "First Name Filter Input" at bounding box center [66, 69] width 16 height 8
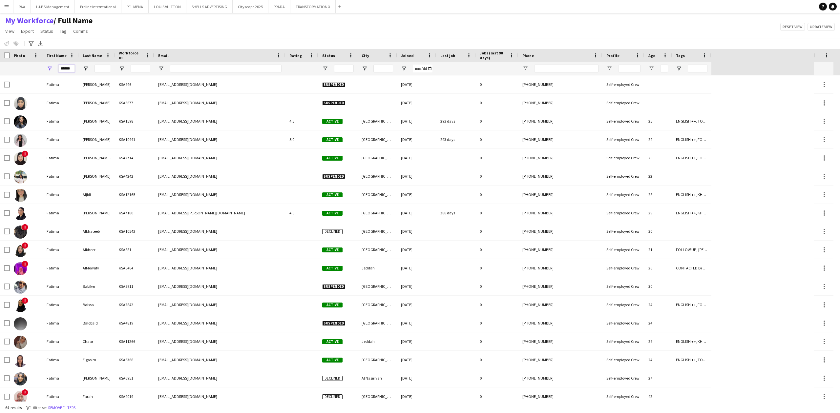
type input "******"
click at [108, 68] on input "Last Name Filter Input" at bounding box center [102, 69] width 16 height 8
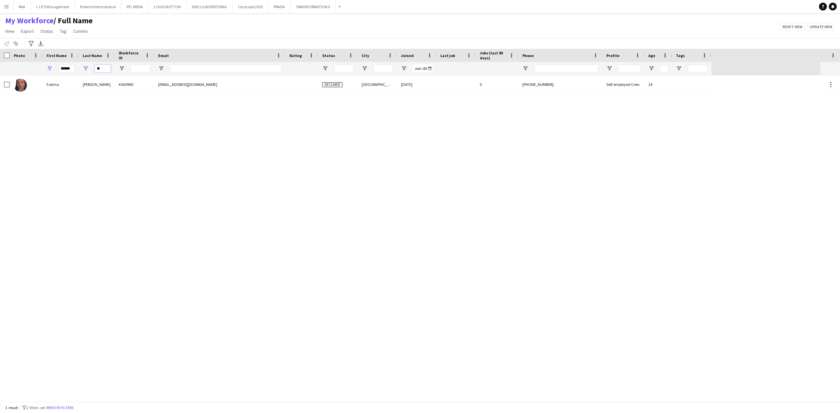
type input "**"
click at [72, 68] on input "******" at bounding box center [66, 69] width 16 height 8
type input "*"
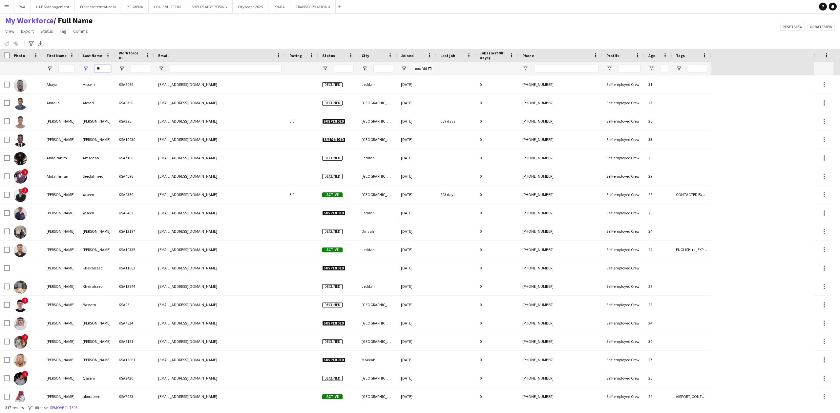
click at [103, 70] on input "**" at bounding box center [102, 69] width 16 height 8
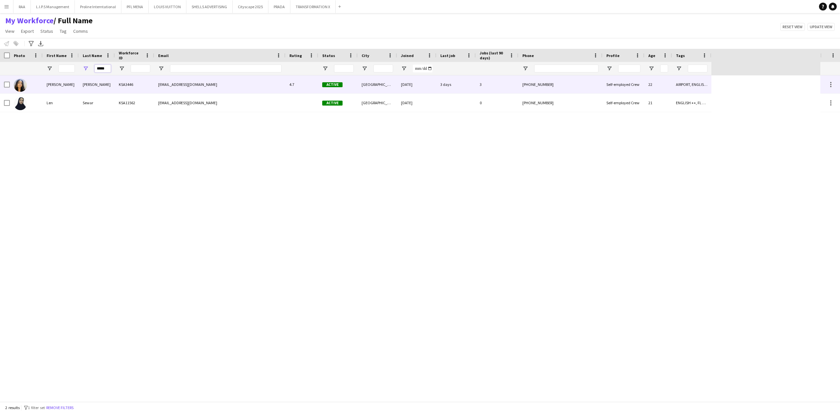
type input "*****"
click at [70, 87] on div "Fatema" at bounding box center [61, 84] width 36 height 18
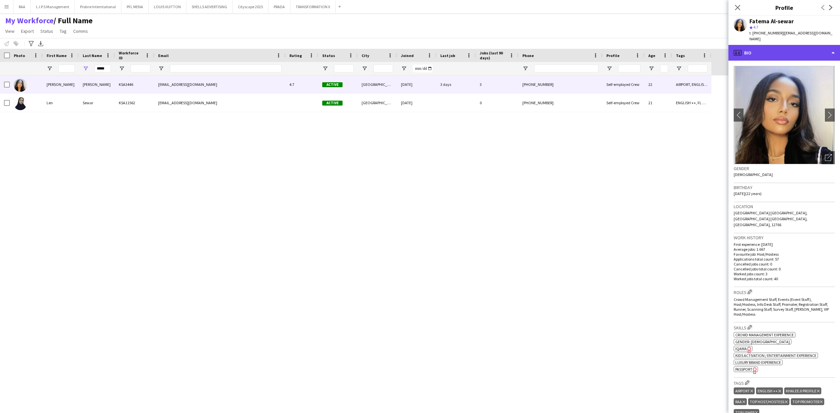
click at [783, 45] on div "profile Bio" at bounding box center [784, 53] width 112 height 16
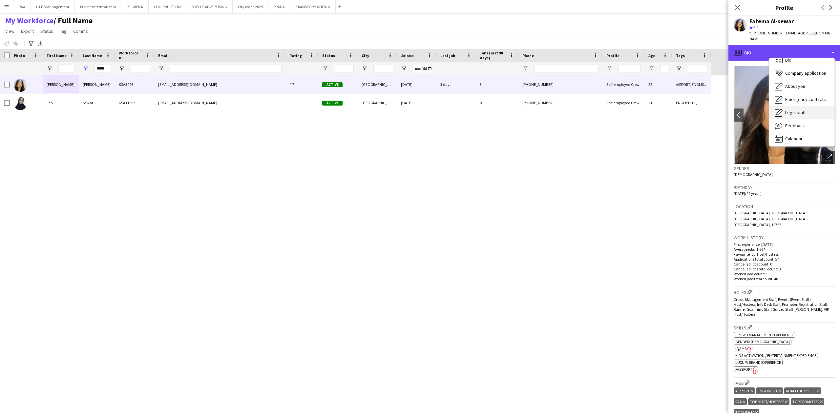
scroll to position [9, 0]
click at [798, 117] on div "Feedback Feedback" at bounding box center [801, 123] width 65 height 13
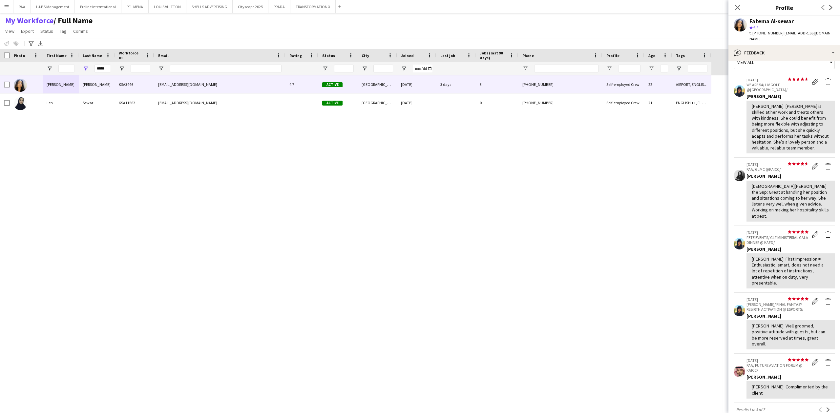
scroll to position [0, 0]
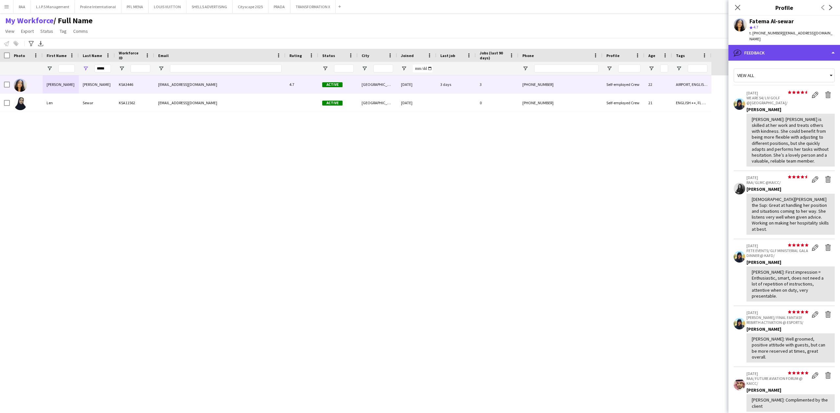
click at [776, 45] on div "bubble-pencil Feedback" at bounding box center [784, 53] width 112 height 16
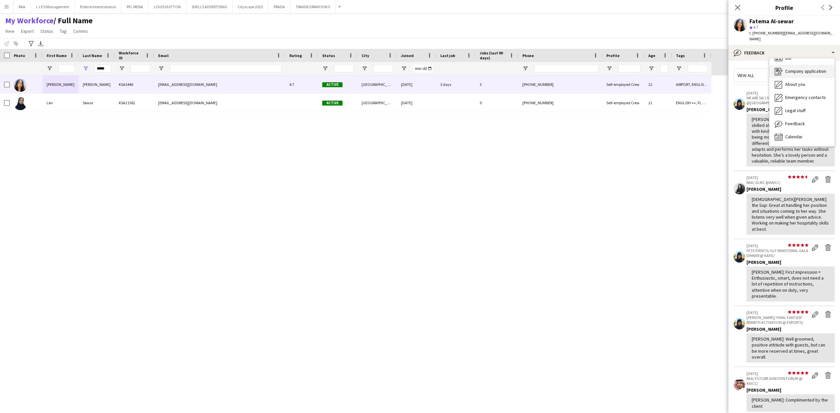
click at [787, 65] on div "Company application Company application" at bounding box center [801, 71] width 65 height 13
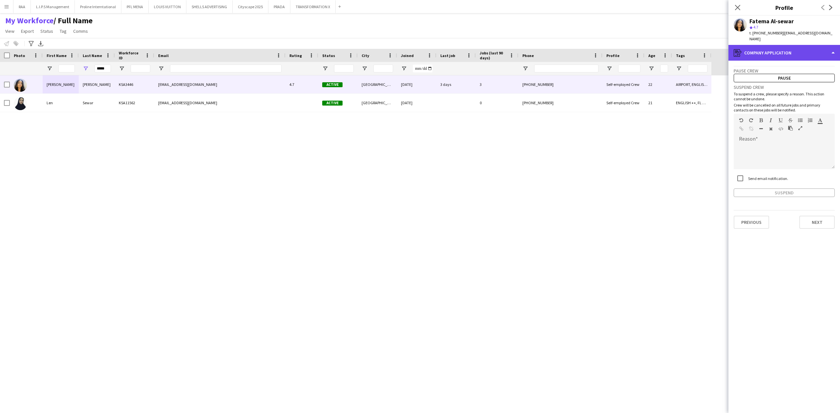
click at [796, 46] on div "register Company application" at bounding box center [784, 53] width 112 height 16
click at [793, 61] on div "Bio Bio" at bounding box center [801, 67] width 65 height 13
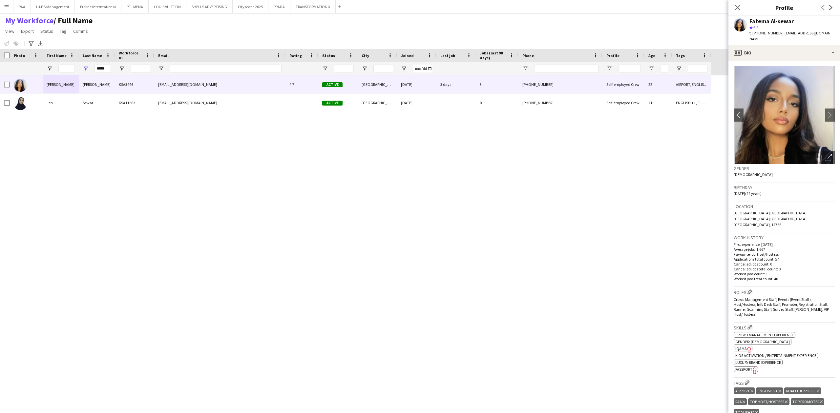
click at [770, 31] on span "t. [PHONE_NUMBER]" at bounding box center [766, 33] width 34 height 5
copy span "966552491458"
click at [749, 380] on app-icon "Edit crew company tags" at bounding box center [747, 382] width 5 height 5
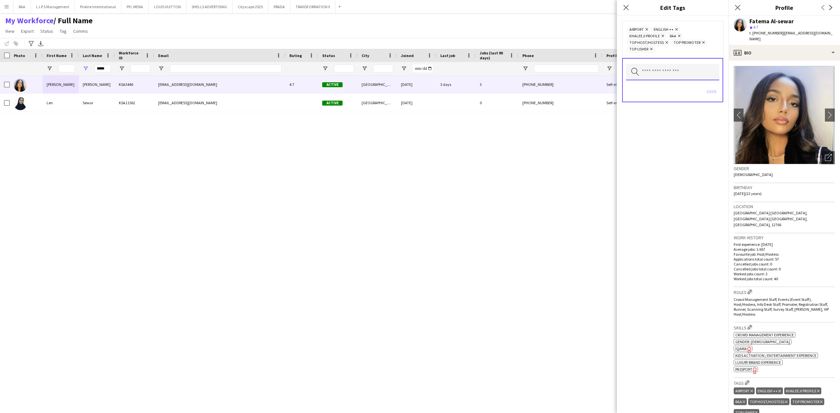
click at [691, 75] on input "text" at bounding box center [672, 72] width 93 height 16
type input "*"
click at [659, 231] on div "AIRPORT Remove ENGLISH ++ Remove KHALEEJI PROFILE Remove RAA Remove TOP HOST/HO…" at bounding box center [673, 215] width 112 height 398
click at [778, 172] on div "Gender Female" at bounding box center [783, 173] width 101 height 19
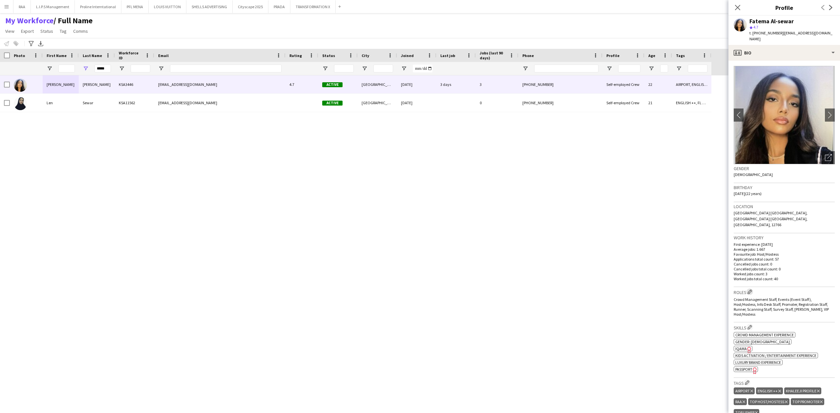
click at [751, 290] on app-icon "Edit crew company roles" at bounding box center [749, 292] width 5 height 5
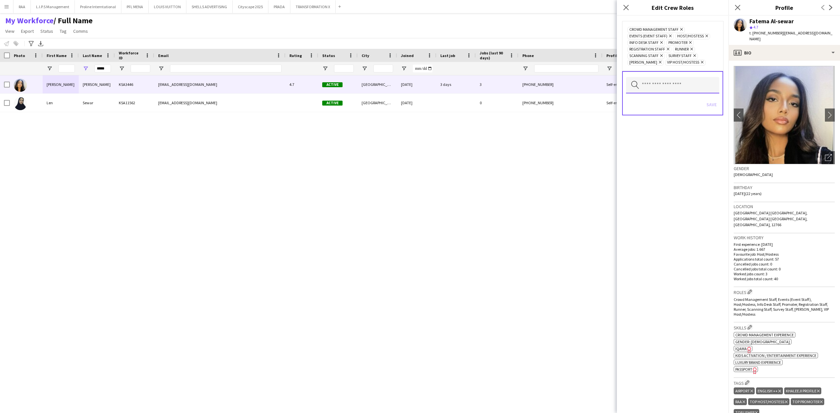
click at [671, 84] on input "text" at bounding box center [672, 85] width 93 height 16
type input "*"
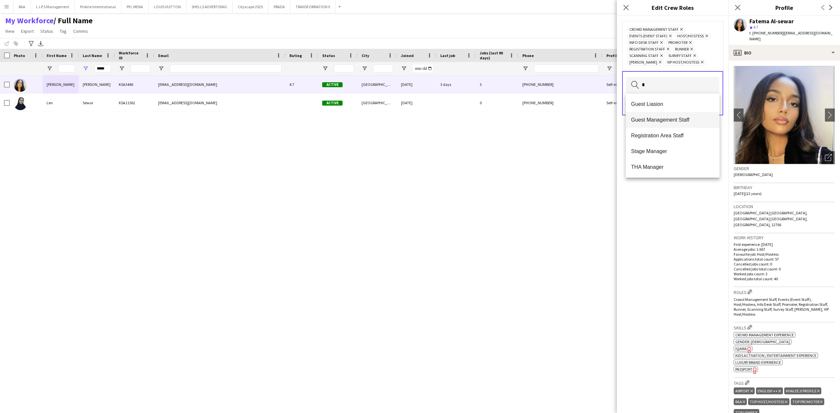
click at [660, 121] on span "Guest Management Staff" at bounding box center [672, 120] width 83 height 6
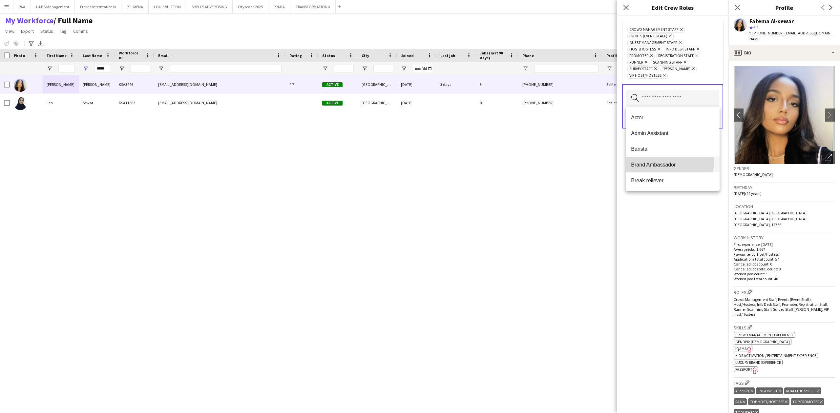
click at [662, 162] on span "Brand Ambassador" at bounding box center [672, 165] width 83 height 6
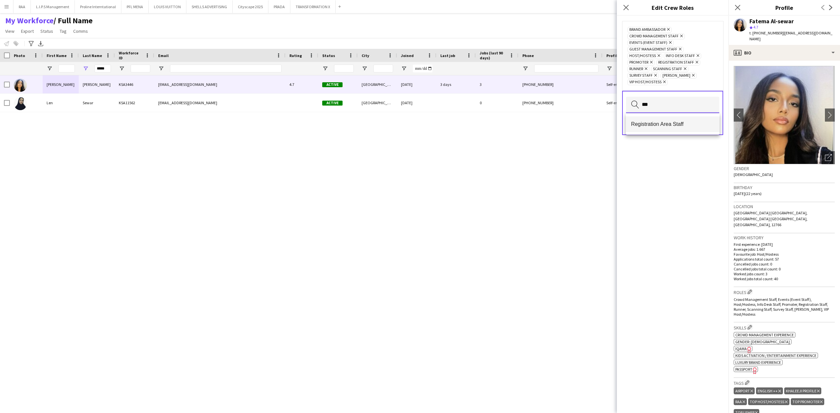
type input "***"
click at [654, 125] on span "Registration Area Staff" at bounding box center [672, 124] width 83 height 6
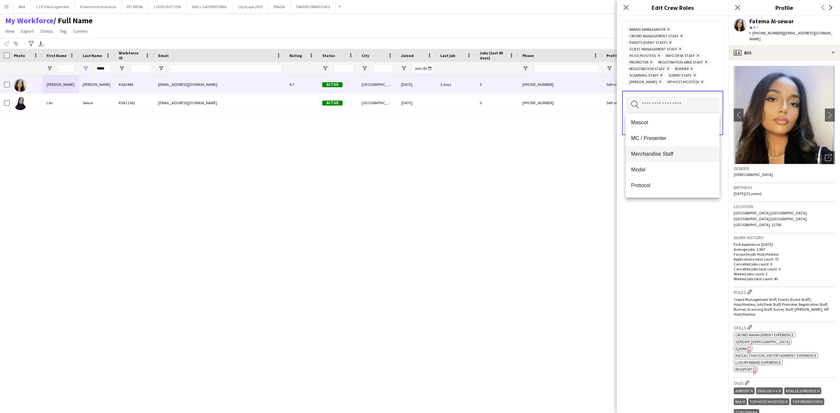
click at [664, 154] on span "Merchandise Staff" at bounding box center [672, 154] width 83 height 6
click at [663, 238] on div "Brand Ambassador Remove Crowd Management Staff Remove Events (Event Staff) Remo…" at bounding box center [673, 215] width 112 height 398
click at [712, 132] on button "Save" at bounding box center [711, 131] width 15 height 10
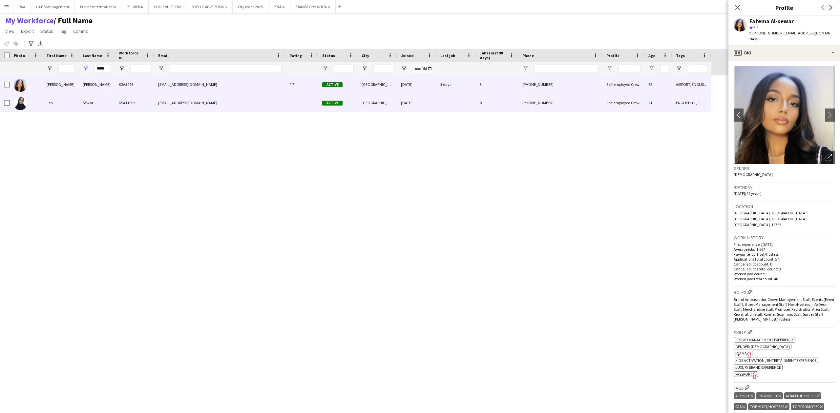
click at [333, 104] on span "Active" at bounding box center [332, 103] width 20 height 5
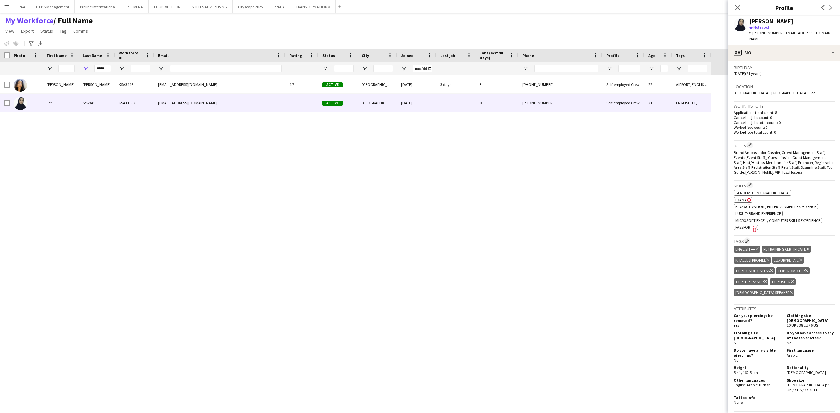
scroll to position [0, 0]
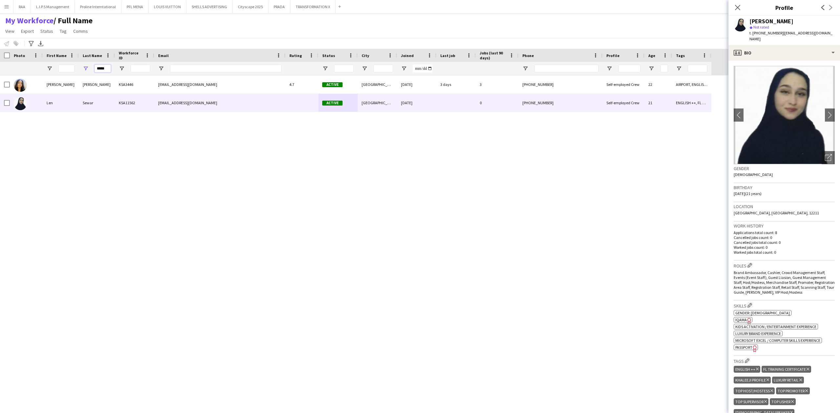
click at [108, 72] on input "*****" at bounding box center [102, 69] width 16 height 8
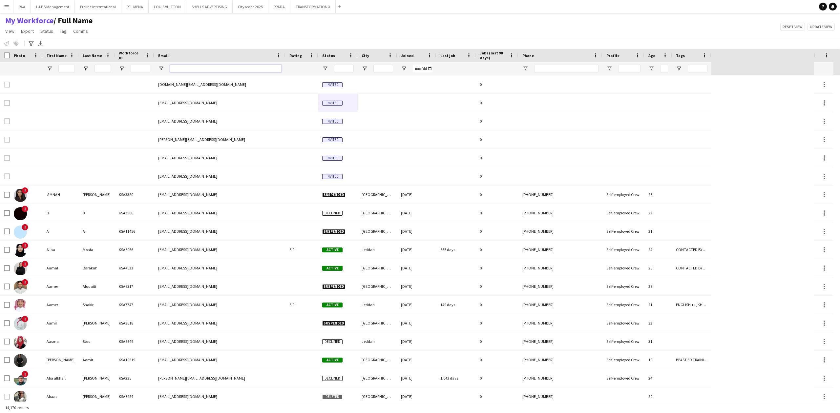
click at [216, 68] on input "Email Filter Input" at bounding box center [226, 69] width 112 height 8
paste input "**********"
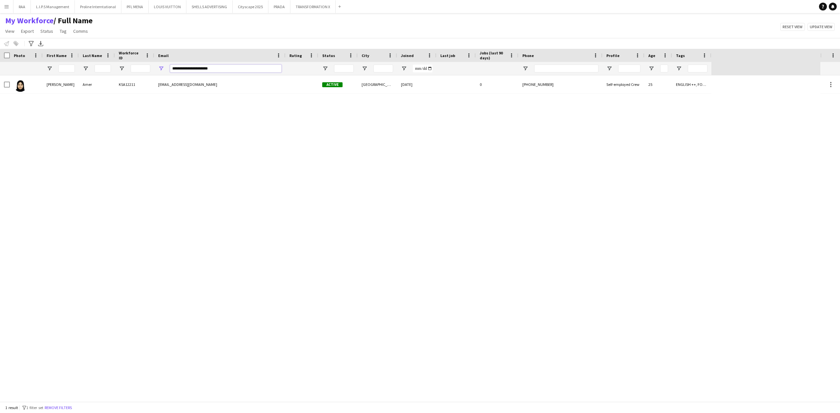
type input "**********"
click at [197, 95] on div "Sarah Amer KSA12211 saramerahmed@gmail.com Active Riyadh 17-11-2024 0 +96650117…" at bounding box center [410, 238] width 820 height 326
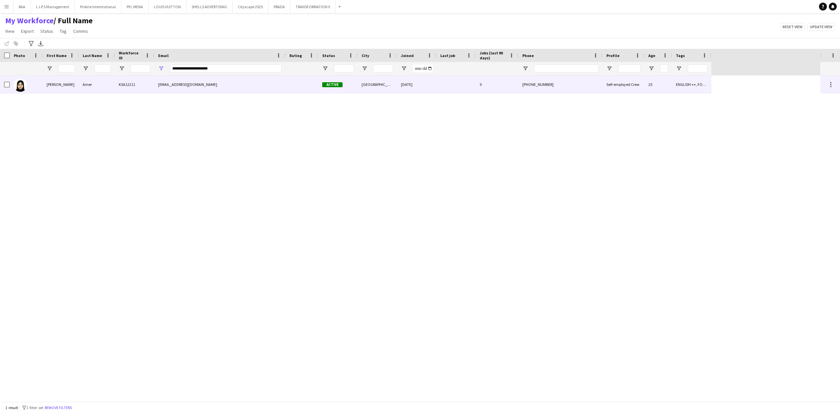
click at [199, 92] on div "saramerahmed@gmail.com" at bounding box center [219, 84] width 131 height 18
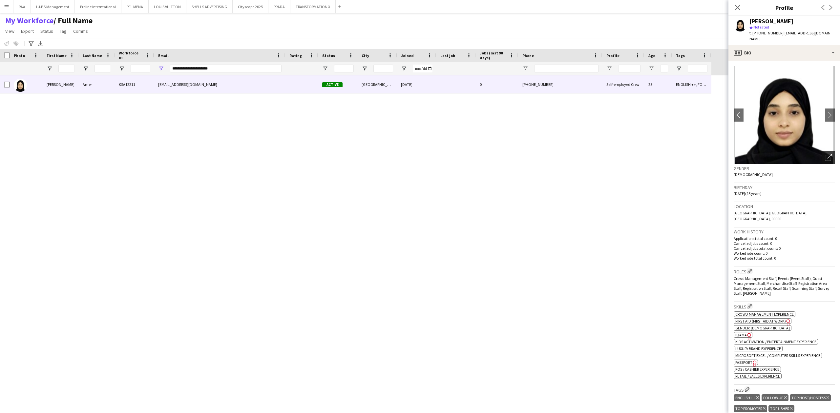
click at [821, 155] on div "Open photos pop-in" at bounding box center [827, 157] width 13 height 13
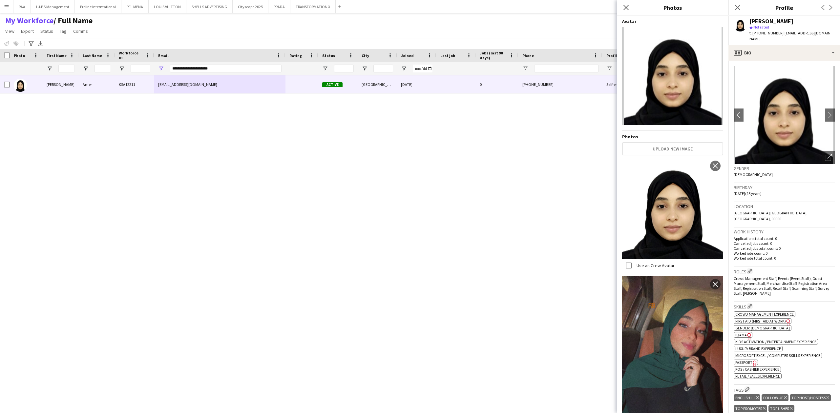
click at [525, 191] on div "Sarah Amer KSA12211 saramerahmed@gmail.com Active Riyadh 17-11-2024 0 +96650117…" at bounding box center [410, 238] width 820 height 326
drag, startPoint x: 97, startPoint y: 74, endPoint x: 54, endPoint y: 74, distance: 43.0
click at [54, 74] on div at bounding box center [355, 68] width 711 height 13
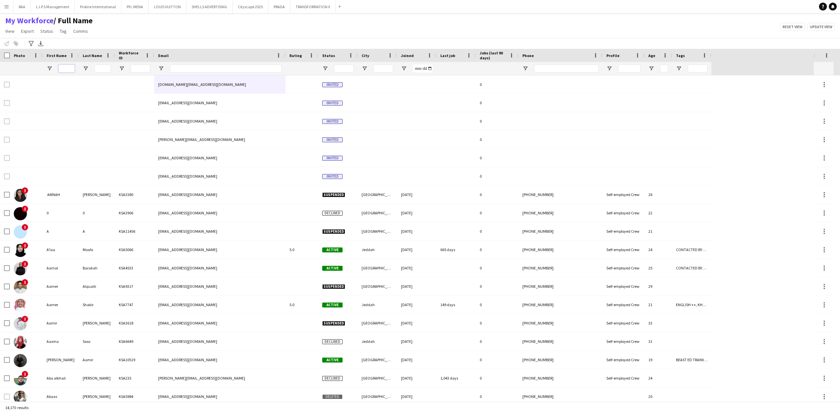
click at [65, 66] on input "First Name Filter Input" at bounding box center [66, 69] width 16 height 8
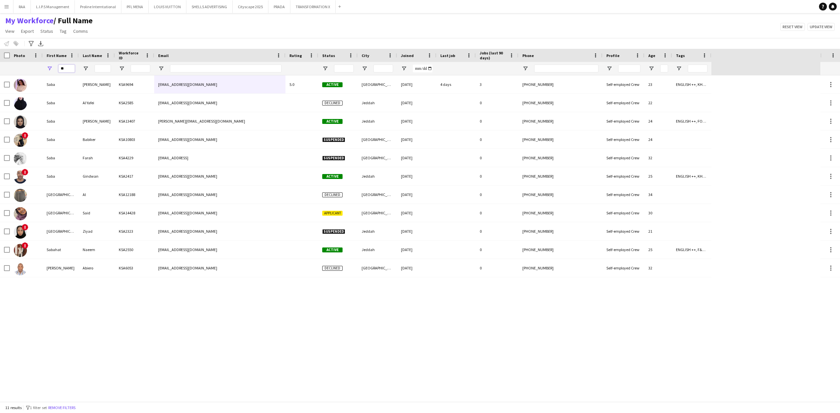
type input "*"
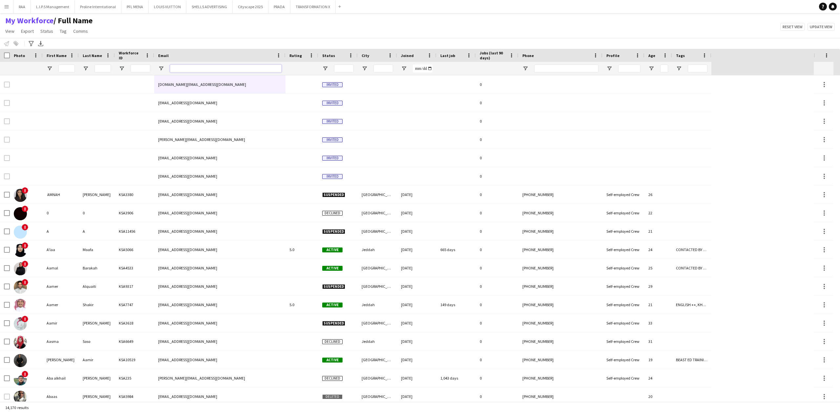
click at [209, 69] on input "Email Filter Input" at bounding box center [226, 69] width 112 height 8
paste input "**********"
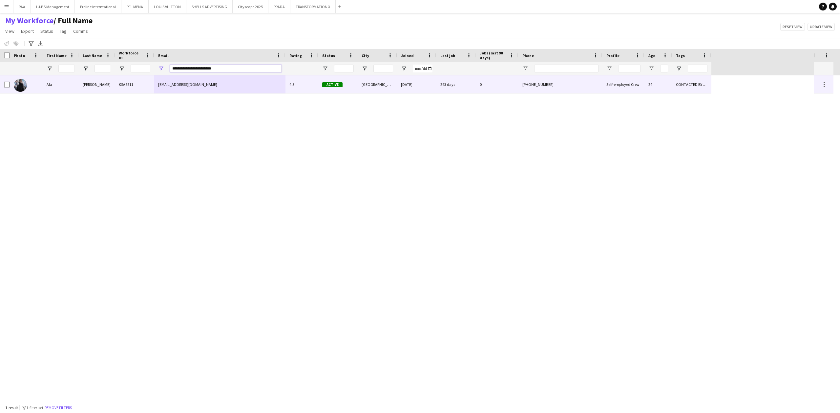
type input "**********"
click at [192, 86] on div "lulyalhemaidi@icloud.com" at bounding box center [219, 84] width 131 height 18
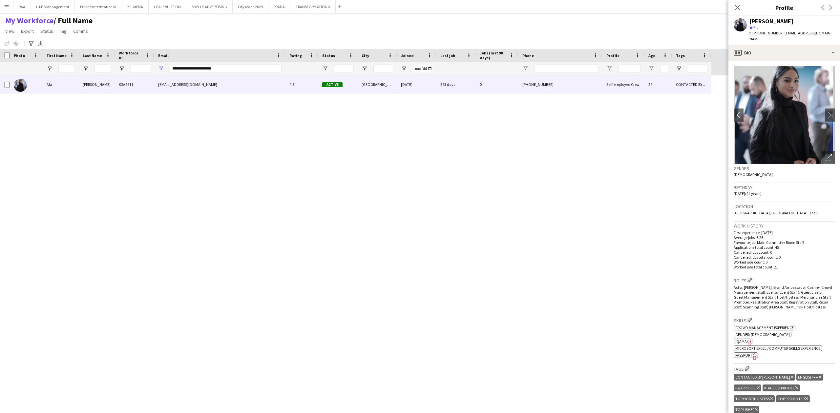
click at [765, 33] on span "t. +966534774611" at bounding box center [766, 33] width 34 height 5
copy span "966534774611"
click at [825, 154] on icon "Open photos pop-in" at bounding box center [828, 157] width 7 height 7
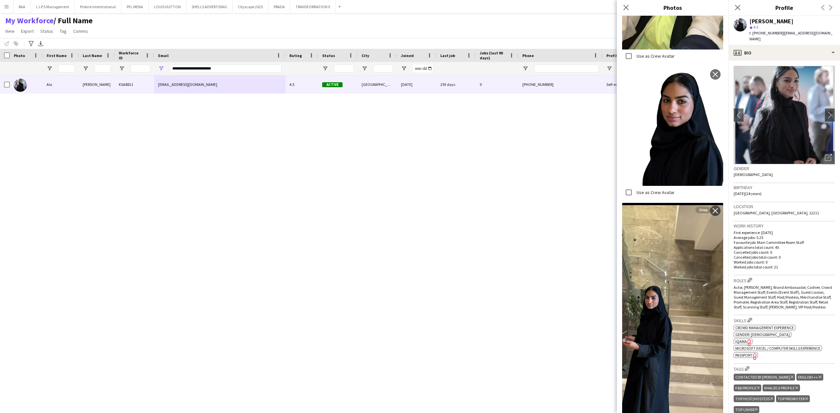
scroll to position [743, 0]
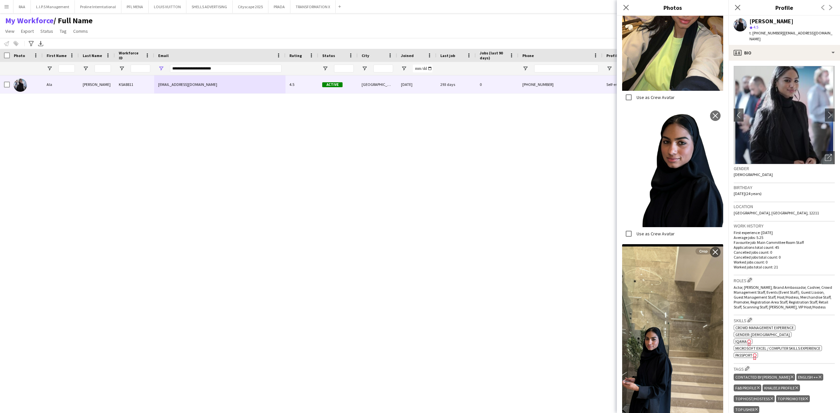
click at [798, 169] on div "Gender Female" at bounding box center [783, 173] width 101 height 19
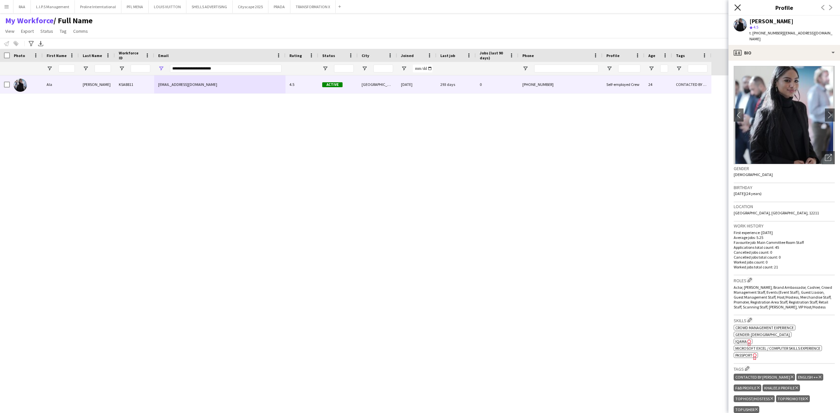
click at [736, 6] on icon "Close pop-in" at bounding box center [737, 7] width 6 height 6
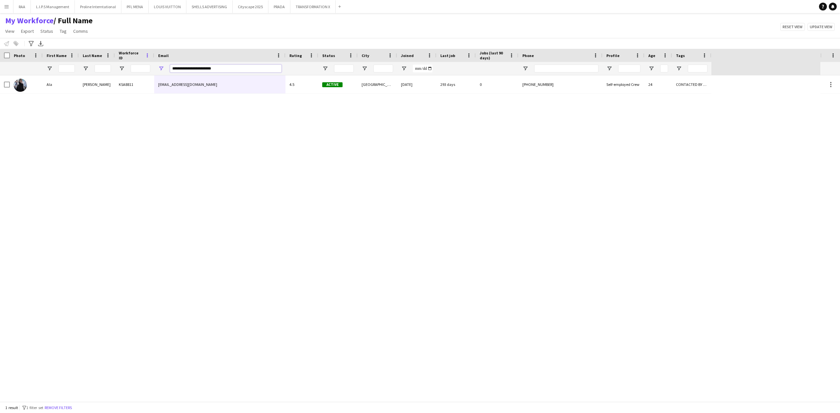
drag, startPoint x: 222, startPoint y: 65, endPoint x: 146, endPoint y: 55, distance: 76.7
click at [147, 55] on div "Workforce Details Photo First Name Age" at bounding box center [355, 62] width 711 height 27
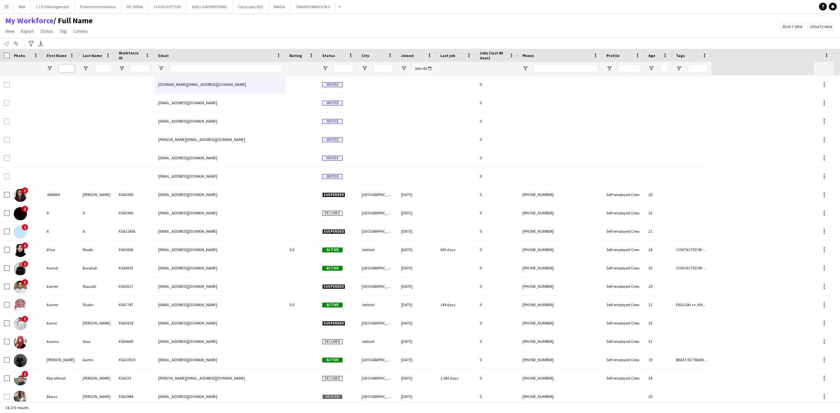
click at [63, 66] on input "First Name Filter Input" at bounding box center [66, 69] width 16 height 8
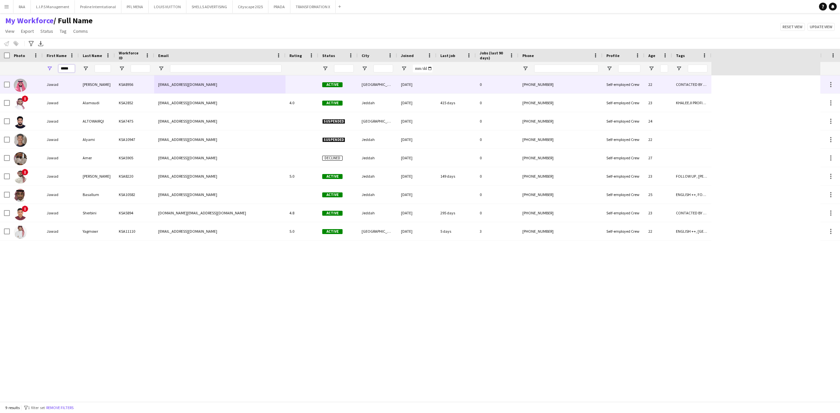
type input "*****"
click at [75, 85] on div "Jawad" at bounding box center [61, 84] width 36 height 18
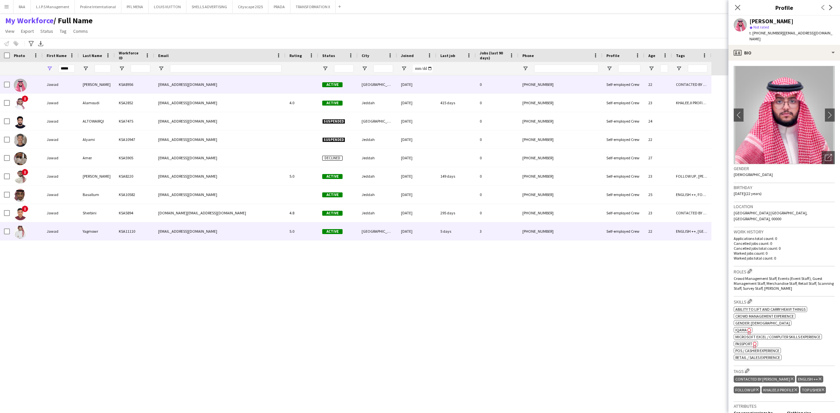
click at [60, 228] on div "Jawad" at bounding box center [61, 231] width 36 height 18
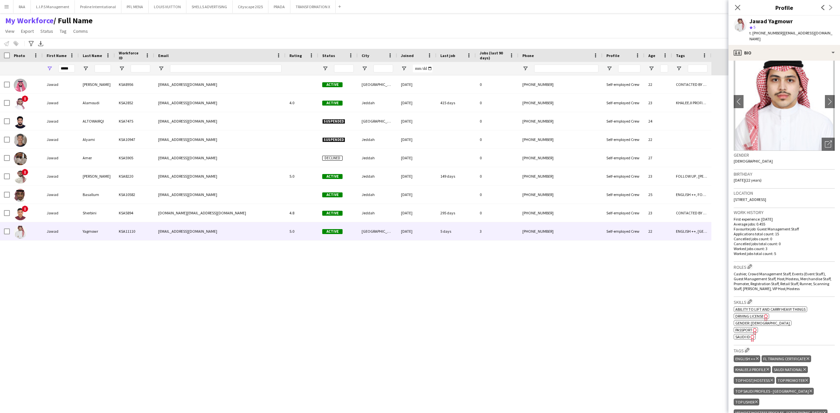
scroll to position [0, 0]
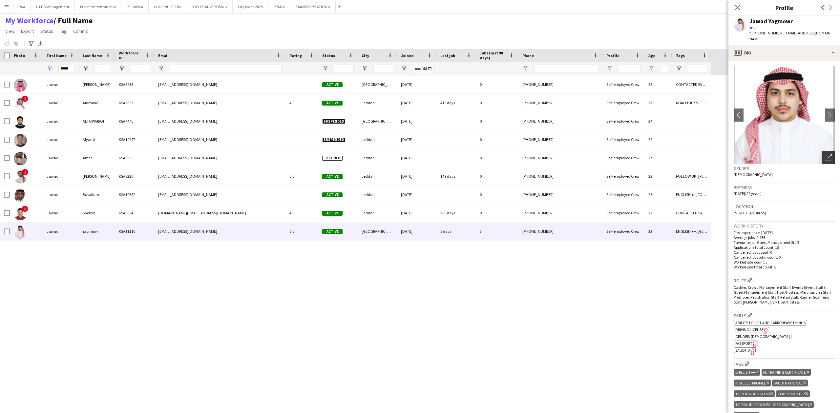
click at [827, 154] on icon at bounding box center [829, 156] width 5 height 5
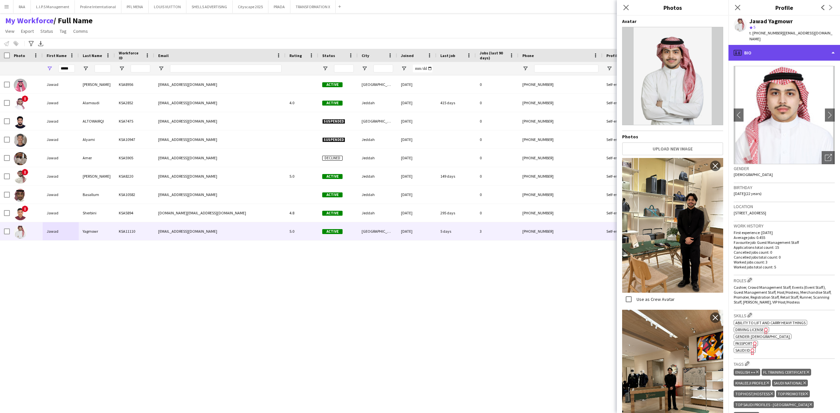
click at [779, 45] on div "profile Bio" at bounding box center [784, 53] width 112 height 16
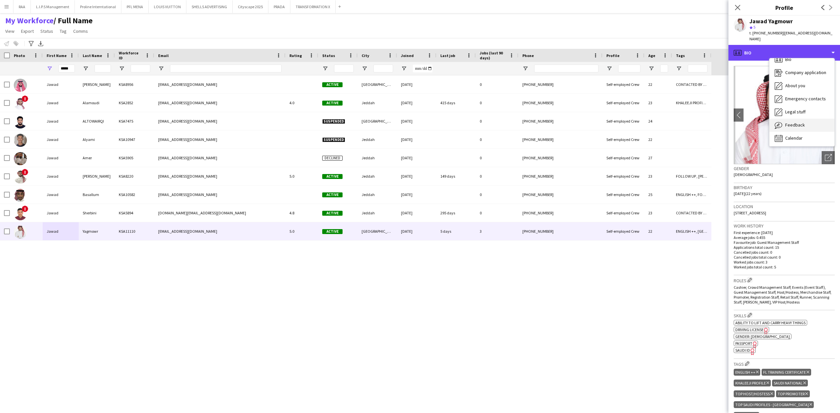
scroll to position [9, 0]
click at [801, 121] on span "Feedback" at bounding box center [795, 124] width 20 height 6
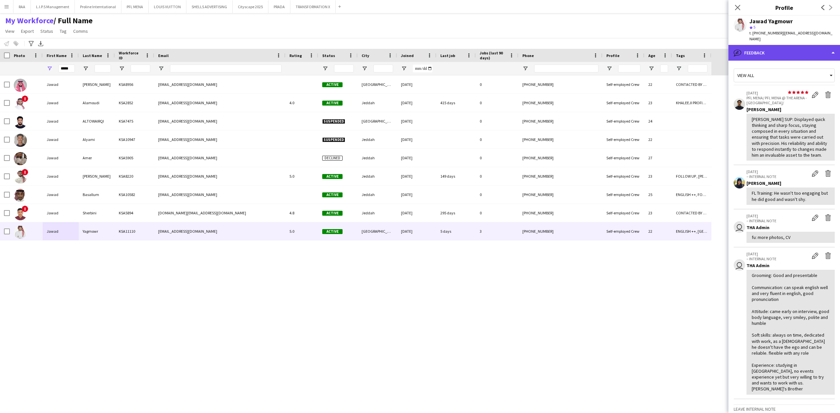
click at [780, 49] on div "bubble-pencil Feedback" at bounding box center [784, 53] width 112 height 16
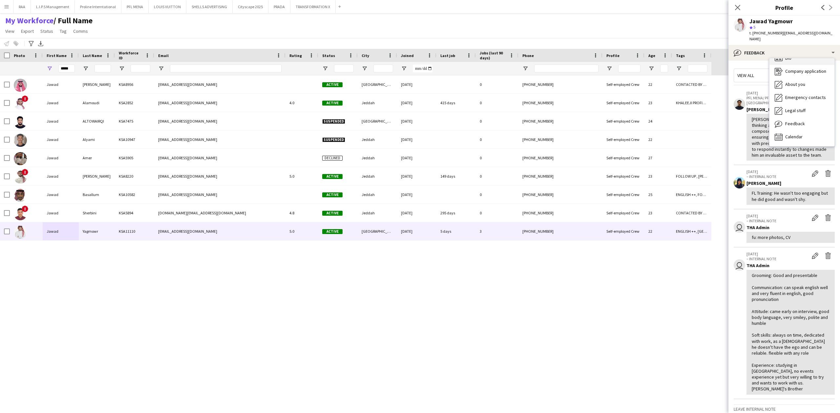
click at [787, 55] on span "Bio" at bounding box center [788, 58] width 6 height 6
